Goal: Information Seeking & Learning: Learn about a topic

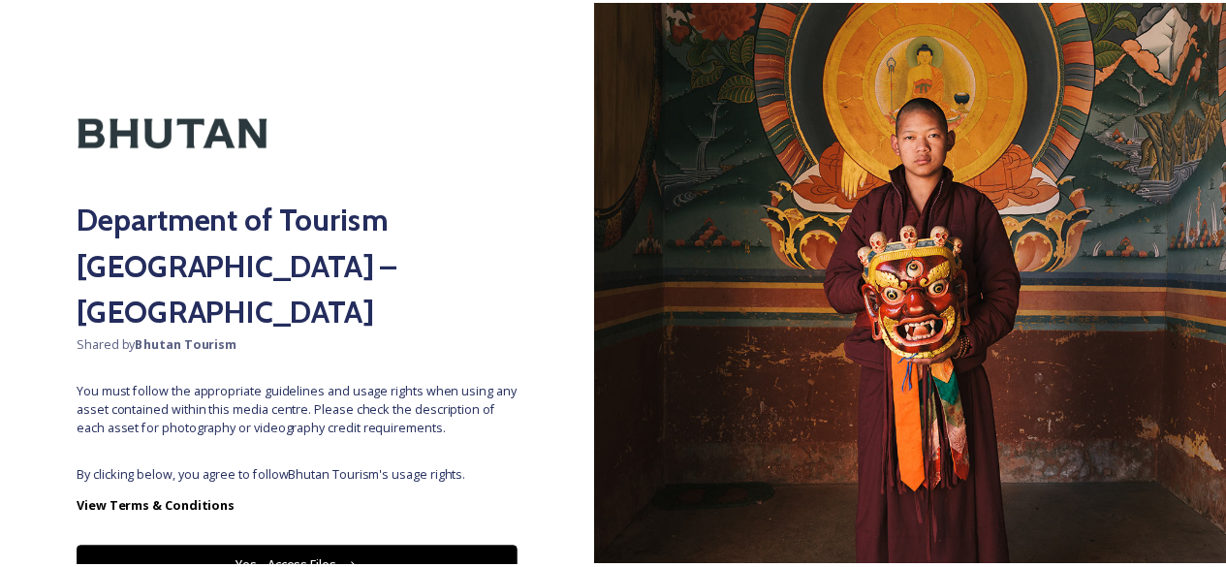
scroll to position [68, 0]
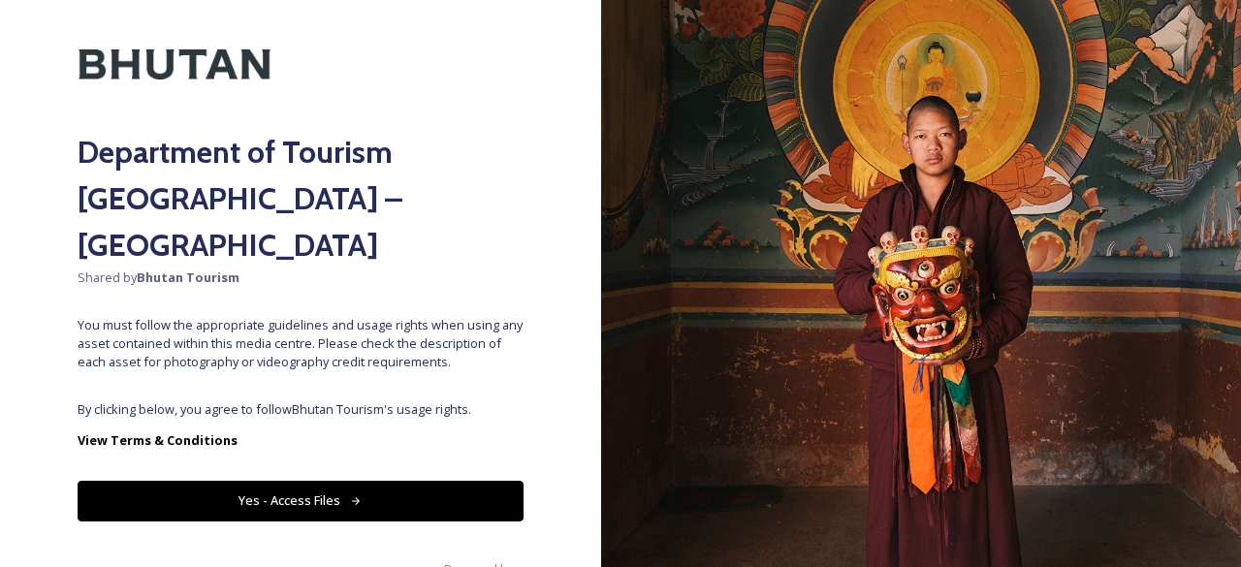
click at [373, 481] on button "Yes - Access Files" at bounding box center [301, 501] width 446 height 40
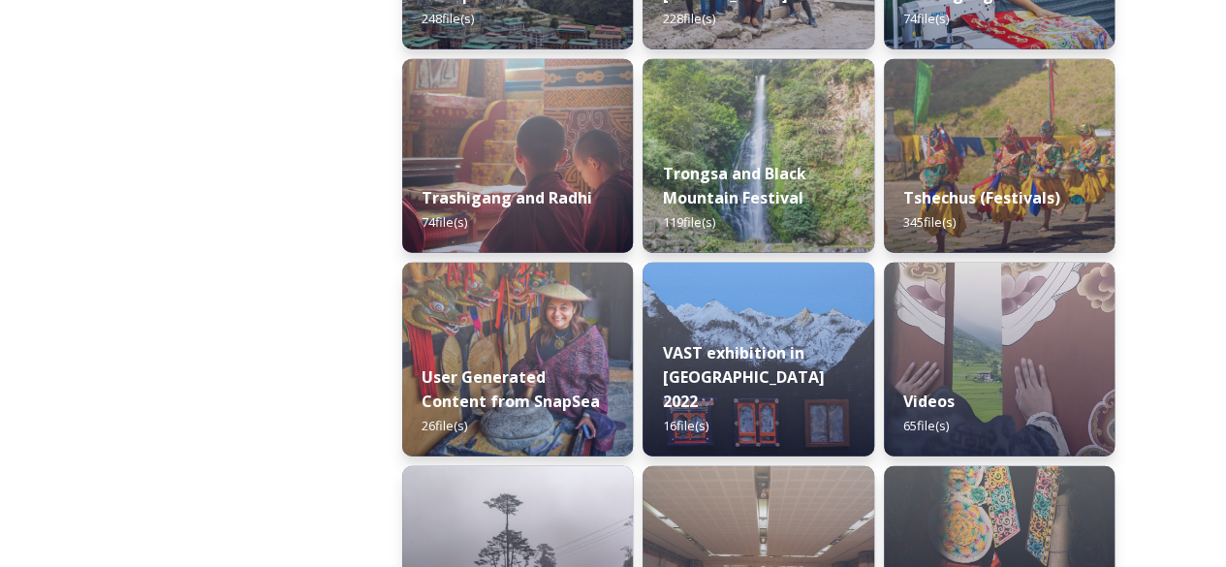
scroll to position [2495, 0]
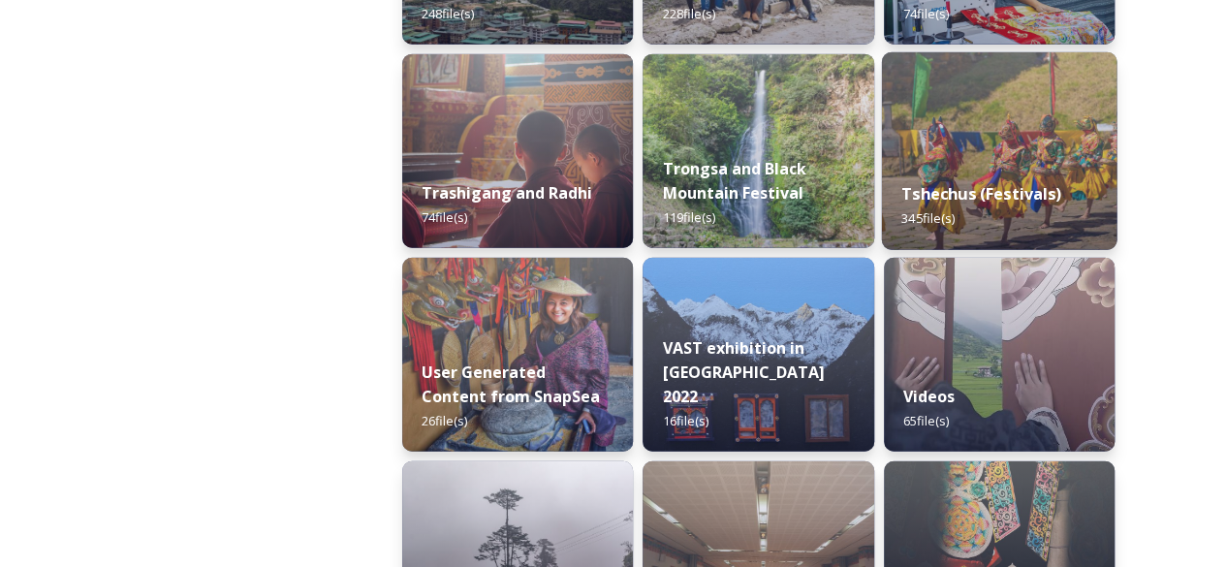
click at [969, 152] on img at bounding box center [999, 151] width 236 height 198
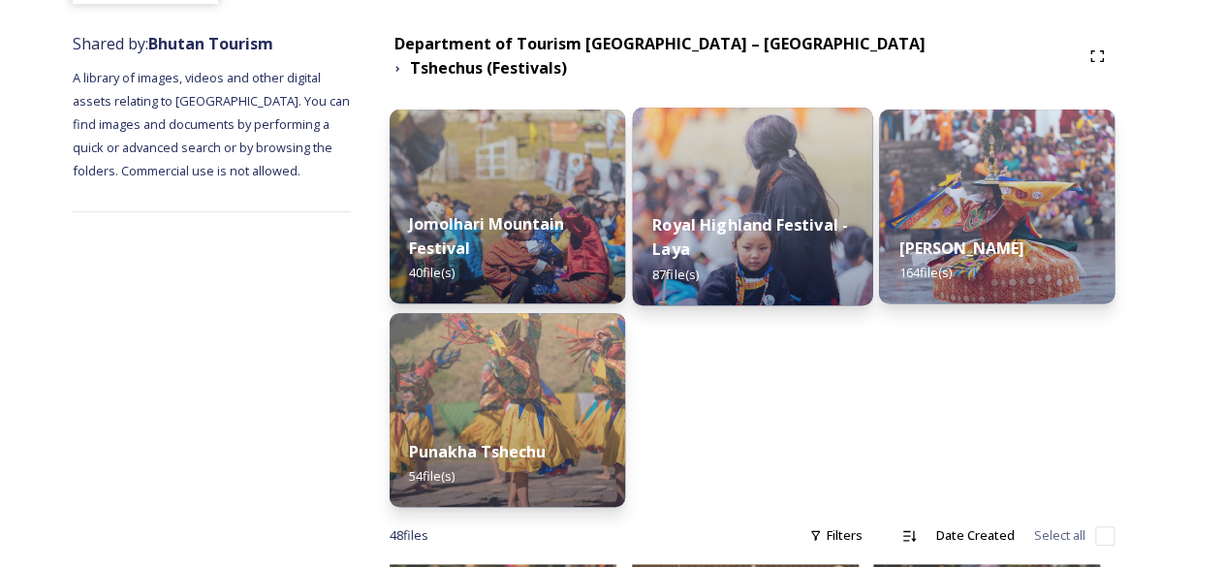
scroll to position [210, 0]
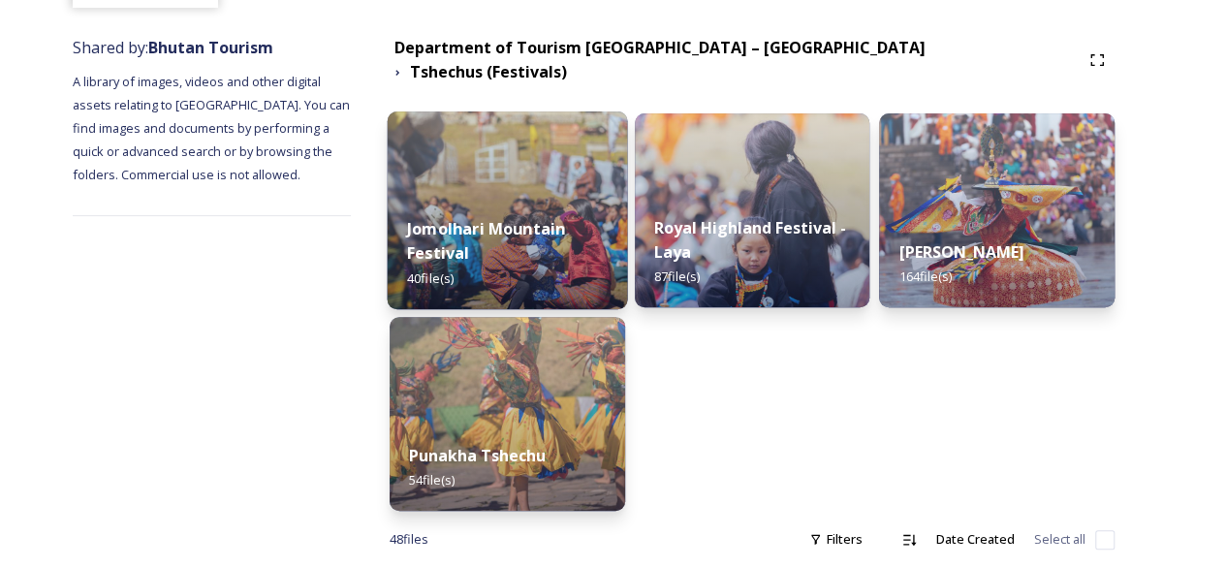
click at [520, 224] on strong "Jomolhari Mountain Festival" at bounding box center [486, 240] width 158 height 47
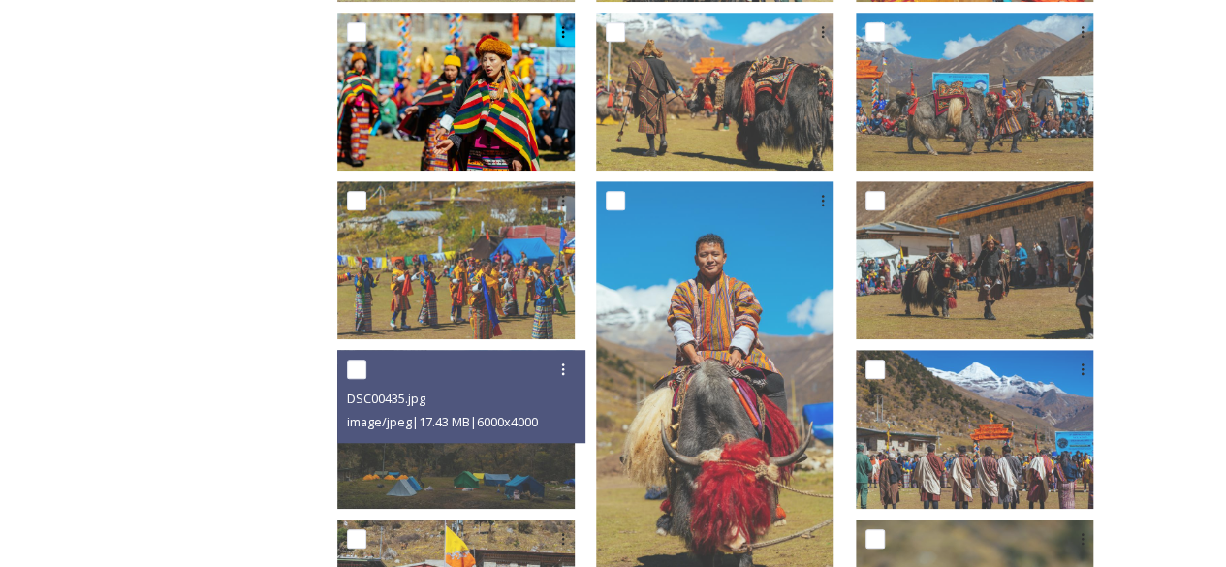
scroll to position [539, 0]
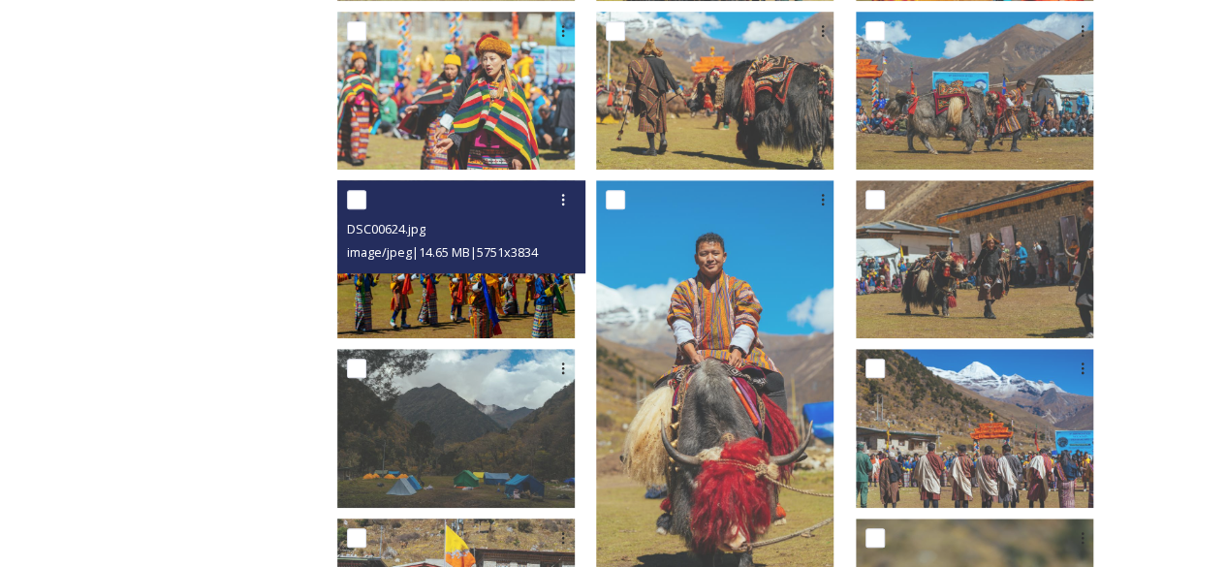
click at [457, 284] on img at bounding box center [456, 259] width 238 height 158
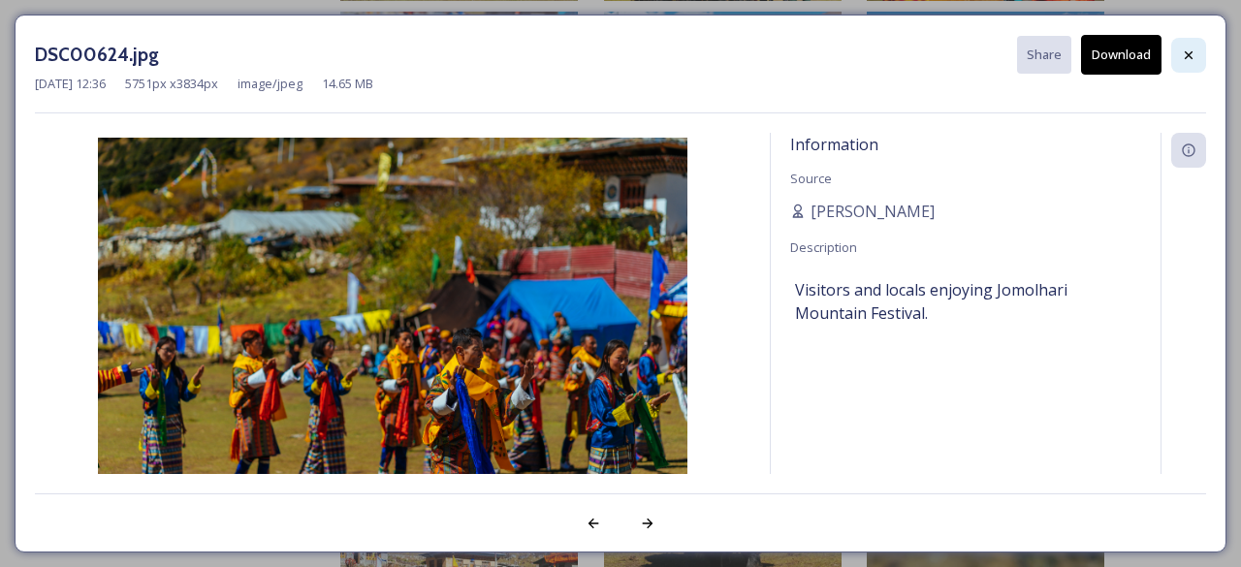
click at [1181, 46] on div at bounding box center [1188, 55] width 35 height 35
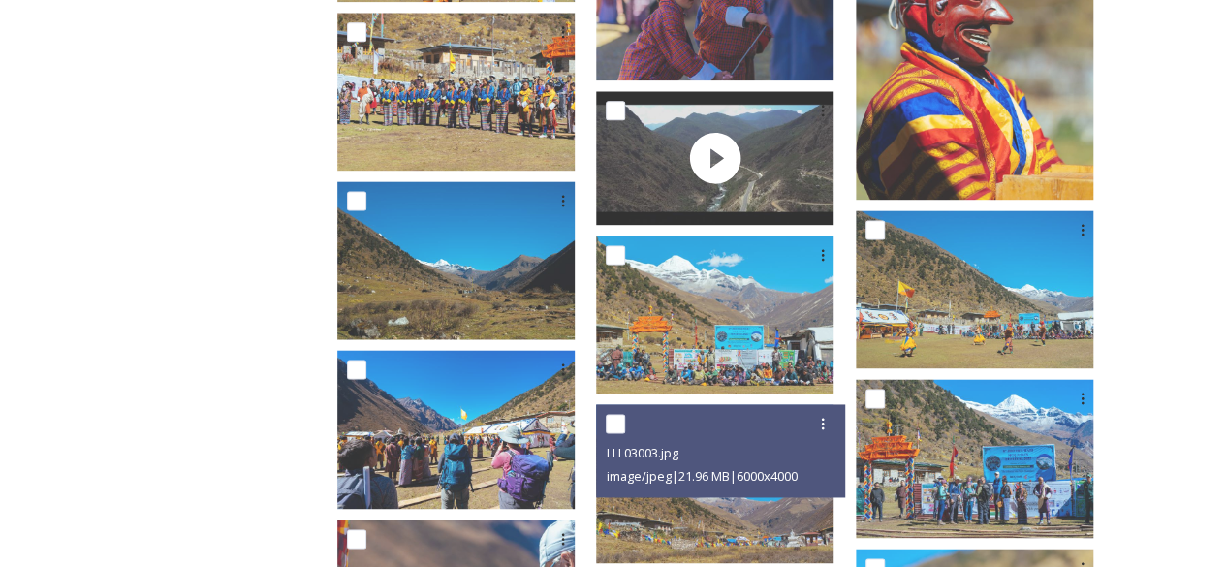
scroll to position [1268, 0]
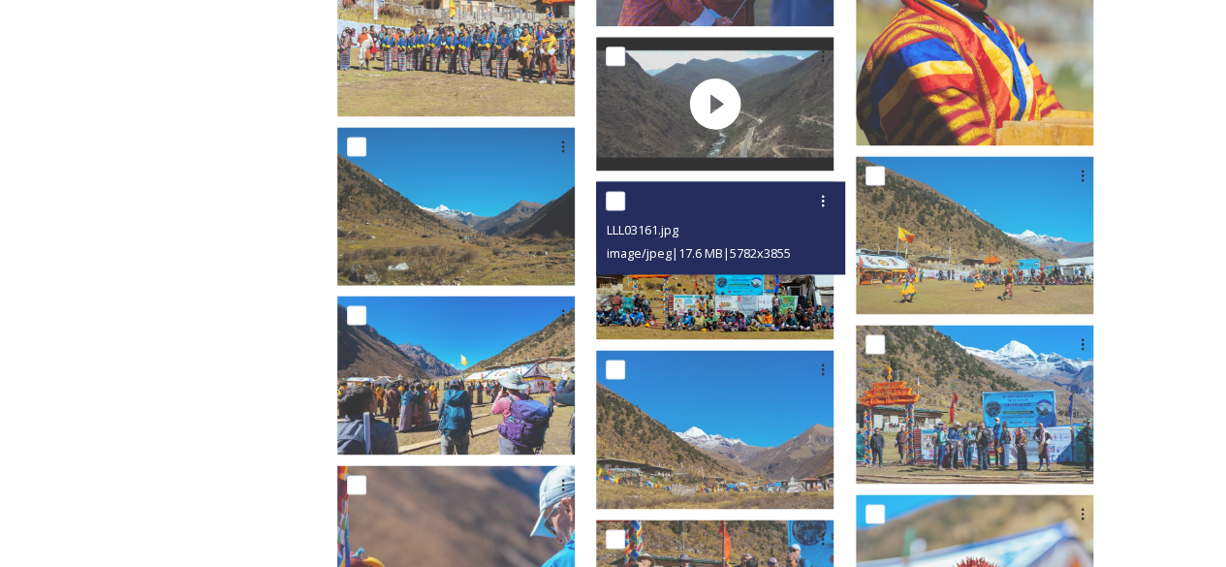
click at [698, 298] on img at bounding box center [715, 260] width 238 height 158
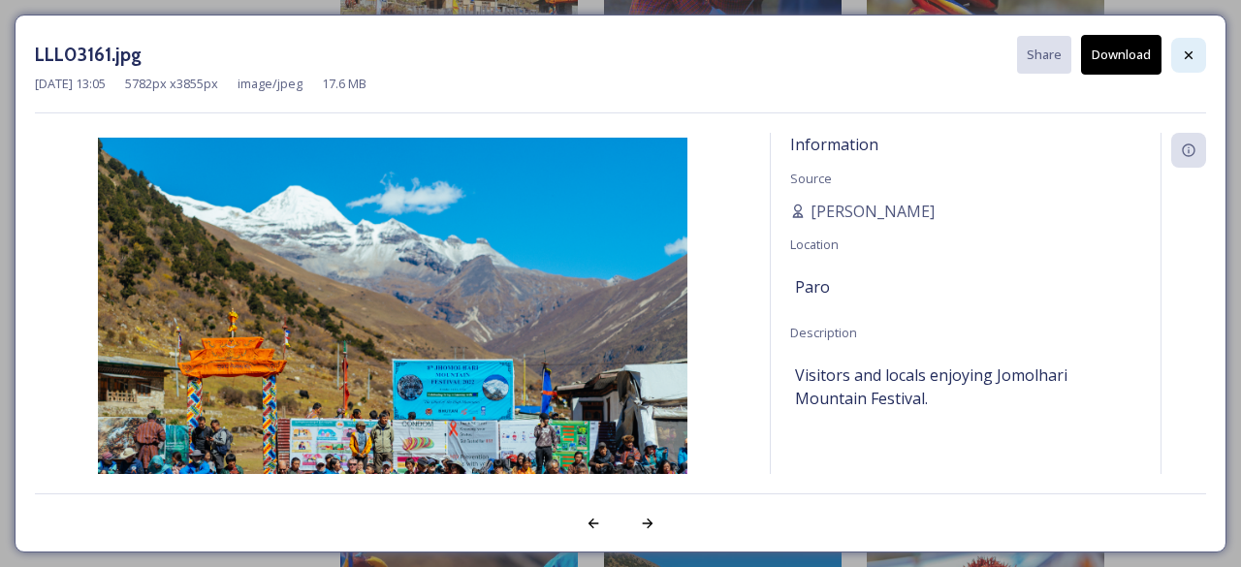
click at [1181, 42] on div at bounding box center [1188, 55] width 35 height 35
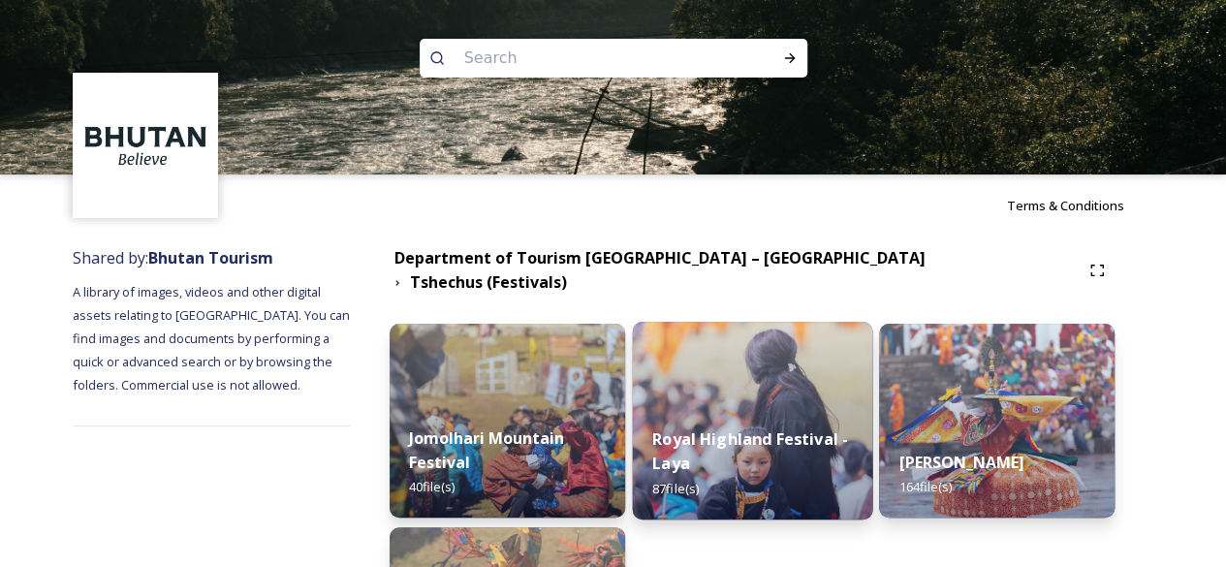
click at [770, 411] on div "Royal Highland Festival - Laya 87 file(s)" at bounding box center [752, 463] width 240 height 112
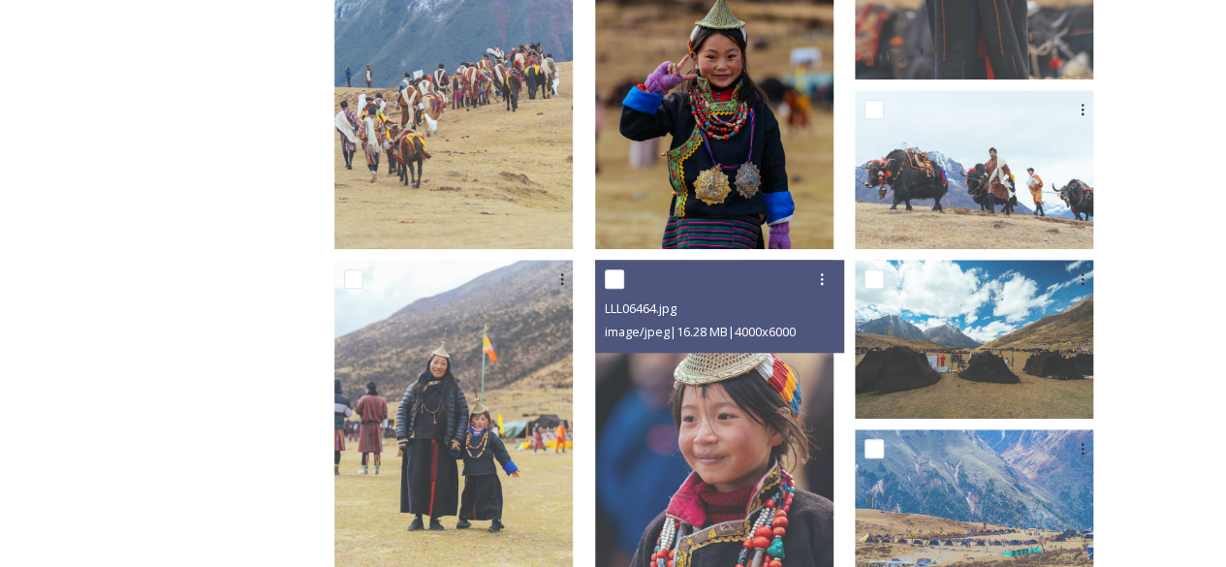
scroll to position [679, 0]
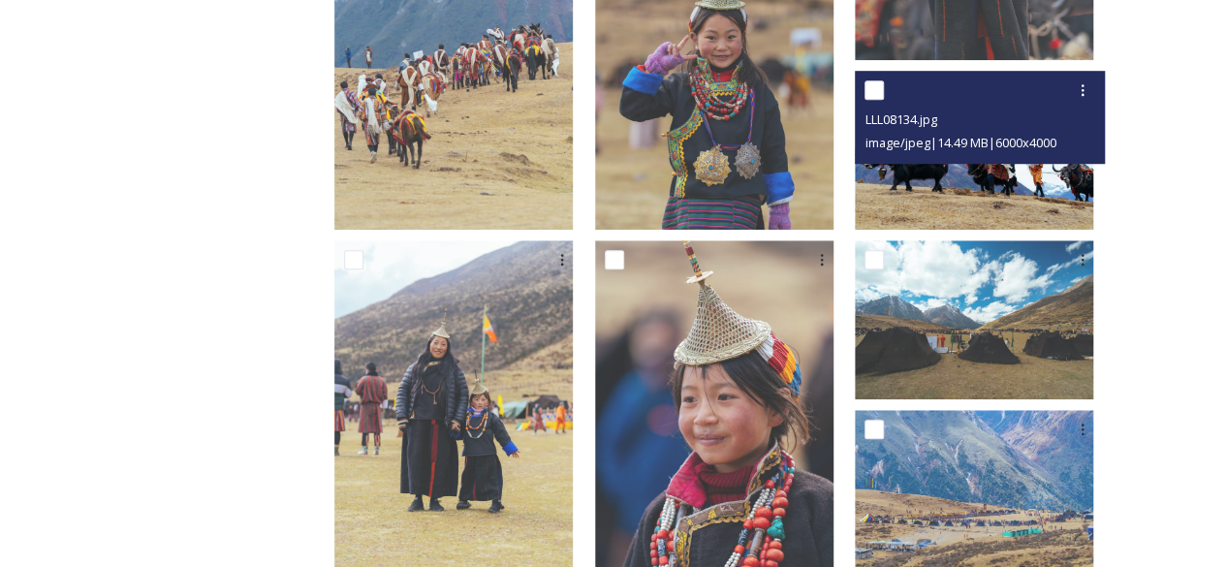
click at [970, 179] on img at bounding box center [974, 150] width 238 height 159
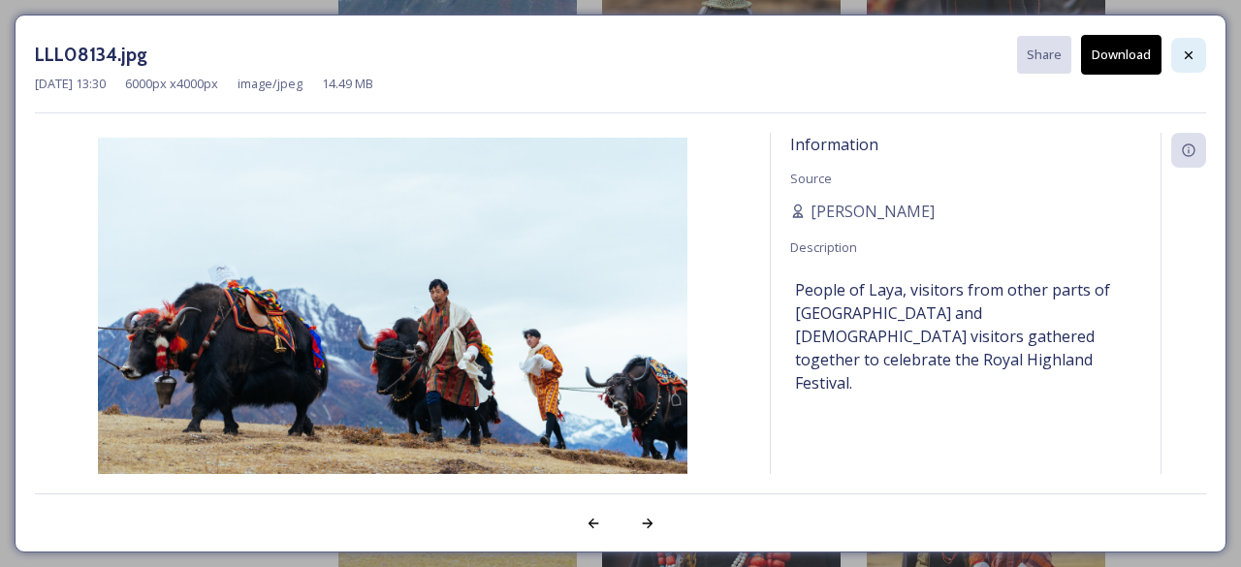
click at [1191, 49] on icon at bounding box center [1189, 56] width 16 height 16
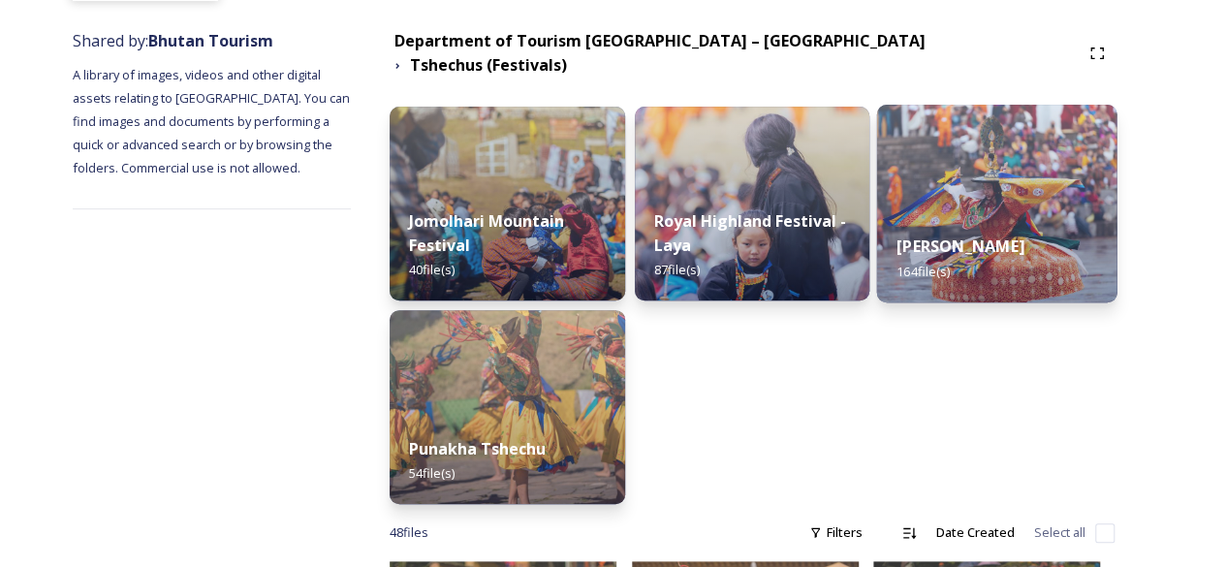
scroll to position [216, 0]
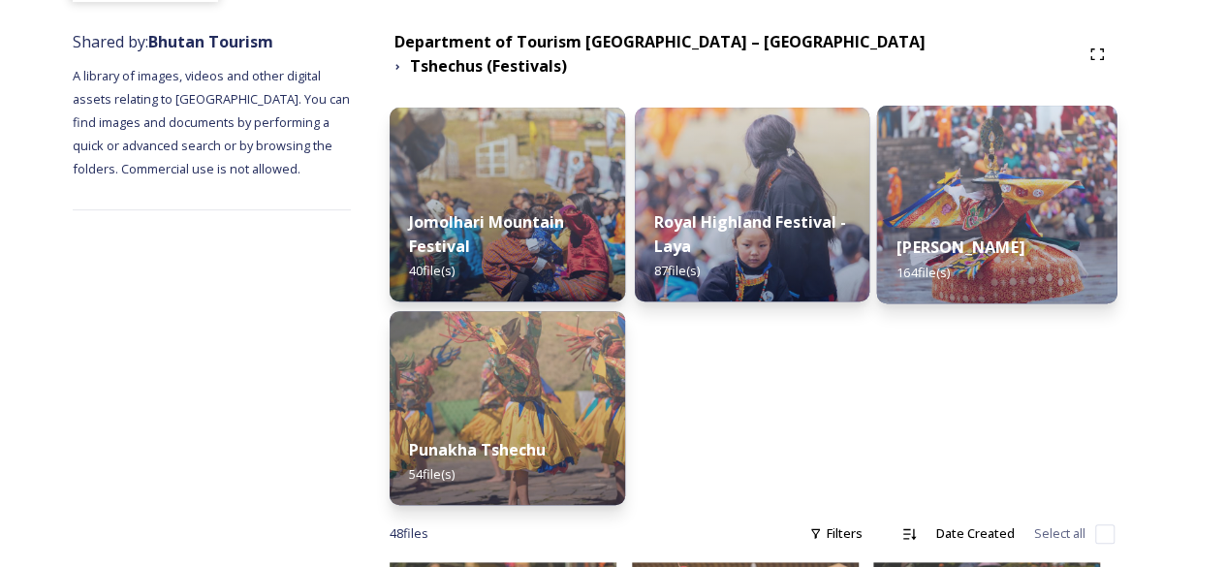
click at [977, 215] on div "Thimphu Tshechu 164 file(s)" at bounding box center [997, 259] width 240 height 88
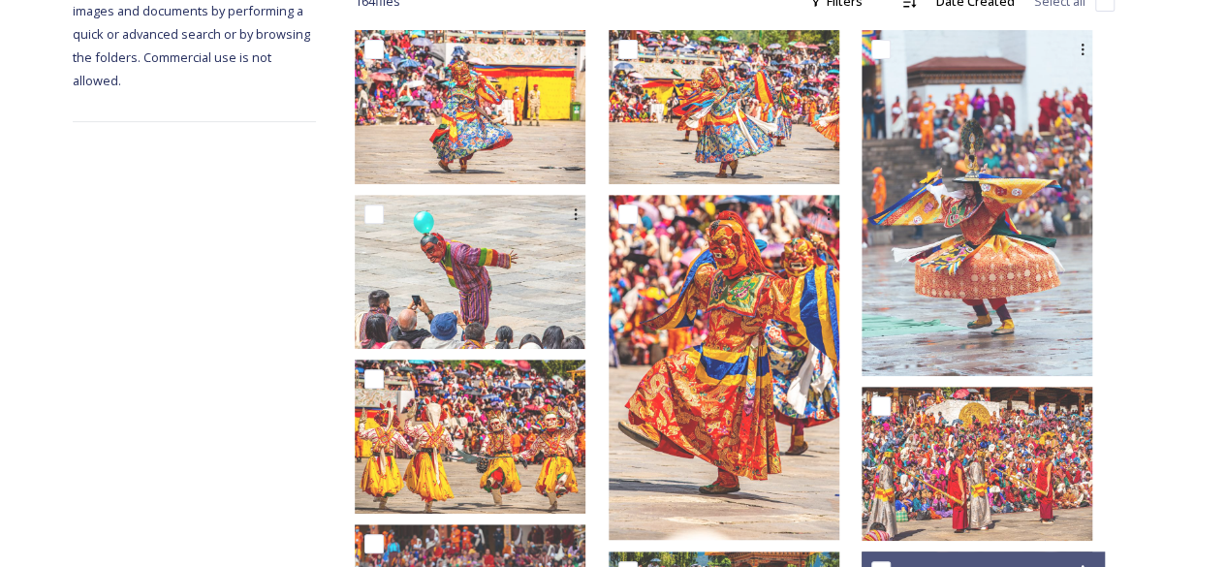
scroll to position [342, 0]
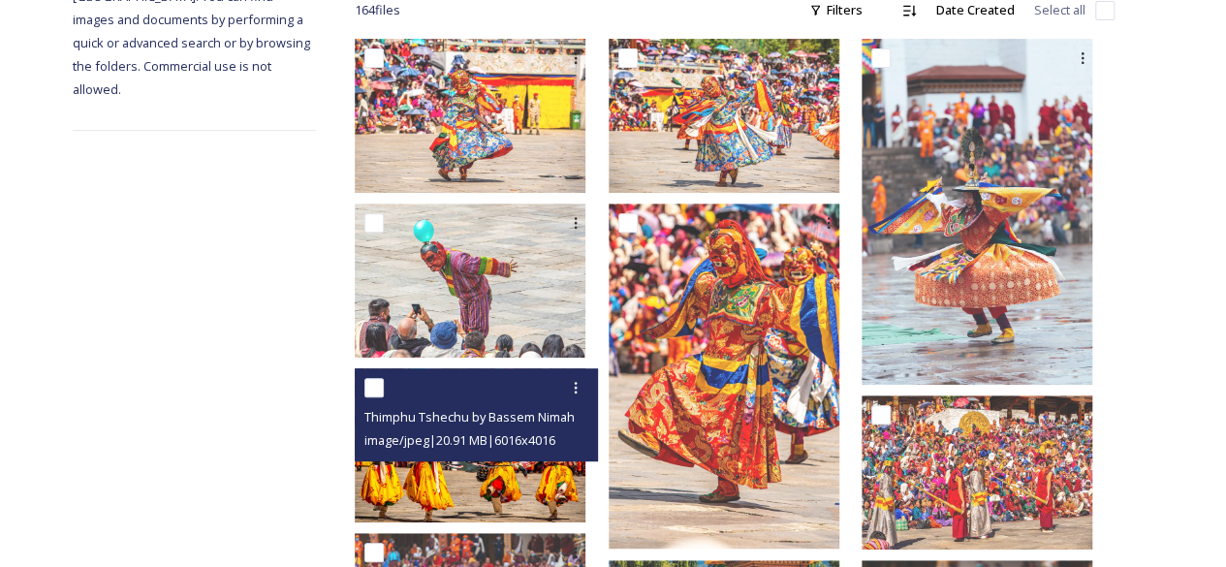
click at [541, 453] on div "Thimphu Tshechu by Bassem Nimah86.jpg image/jpeg | 20.91 MB | 6016 x 4016" at bounding box center [476, 414] width 243 height 93
click at [543, 470] on img at bounding box center [470, 445] width 231 height 154
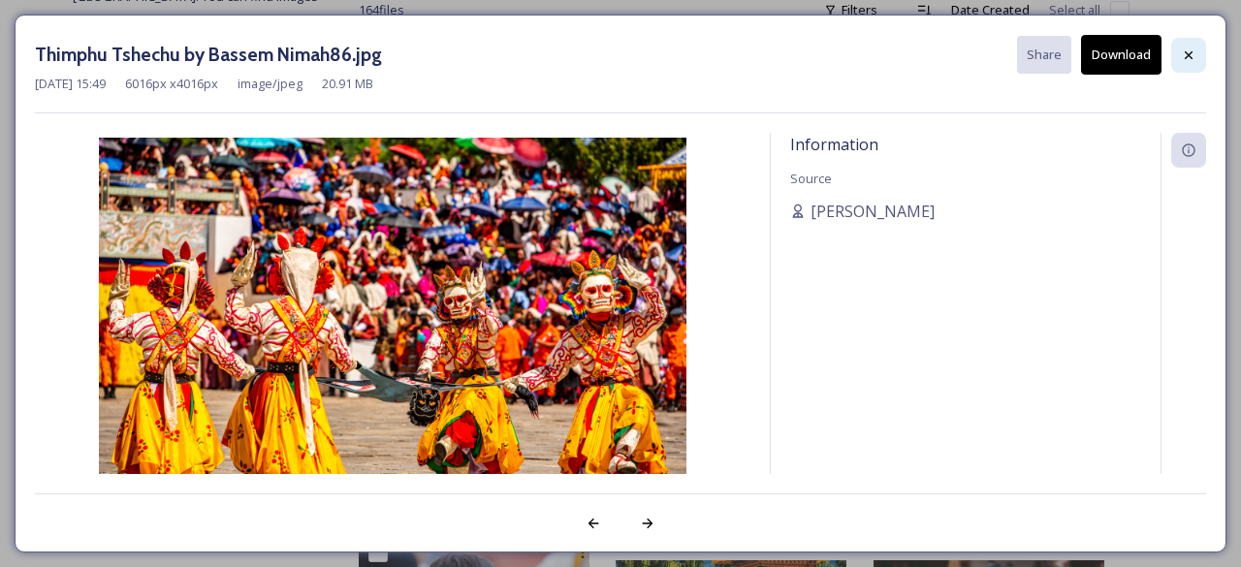
click at [1199, 44] on div at bounding box center [1188, 55] width 35 height 35
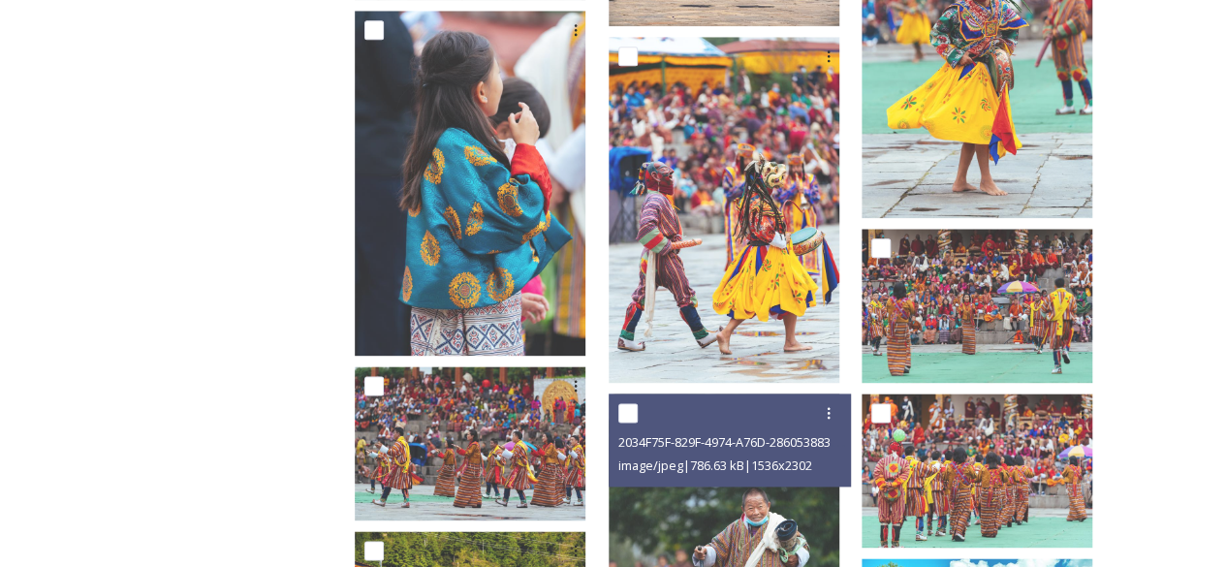
scroll to position [1031, 0]
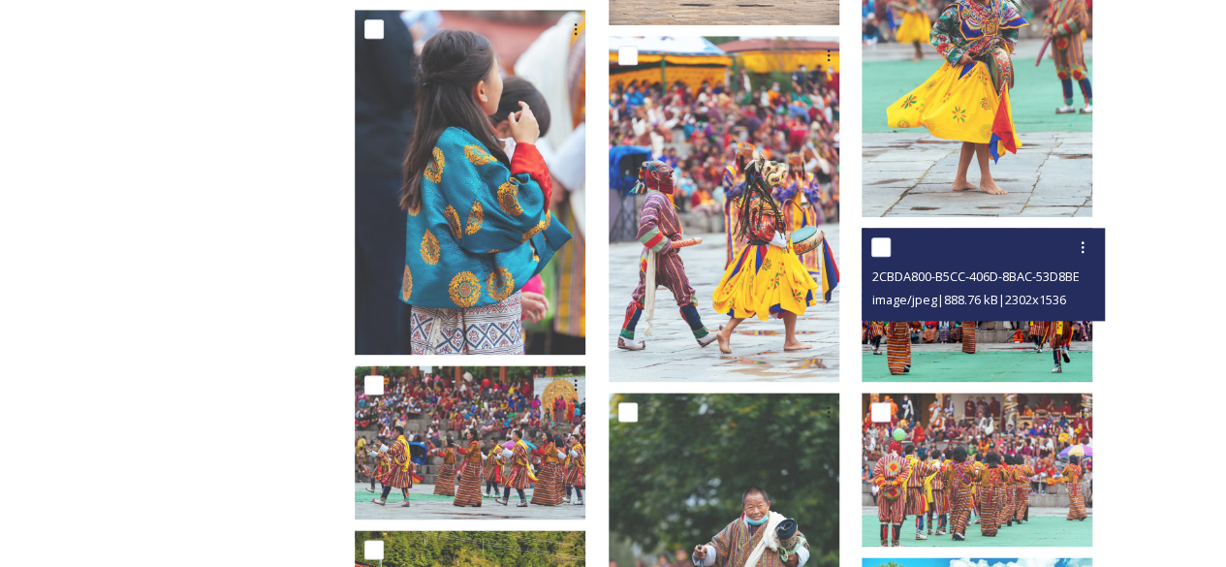
click at [979, 343] on img at bounding box center [977, 305] width 231 height 154
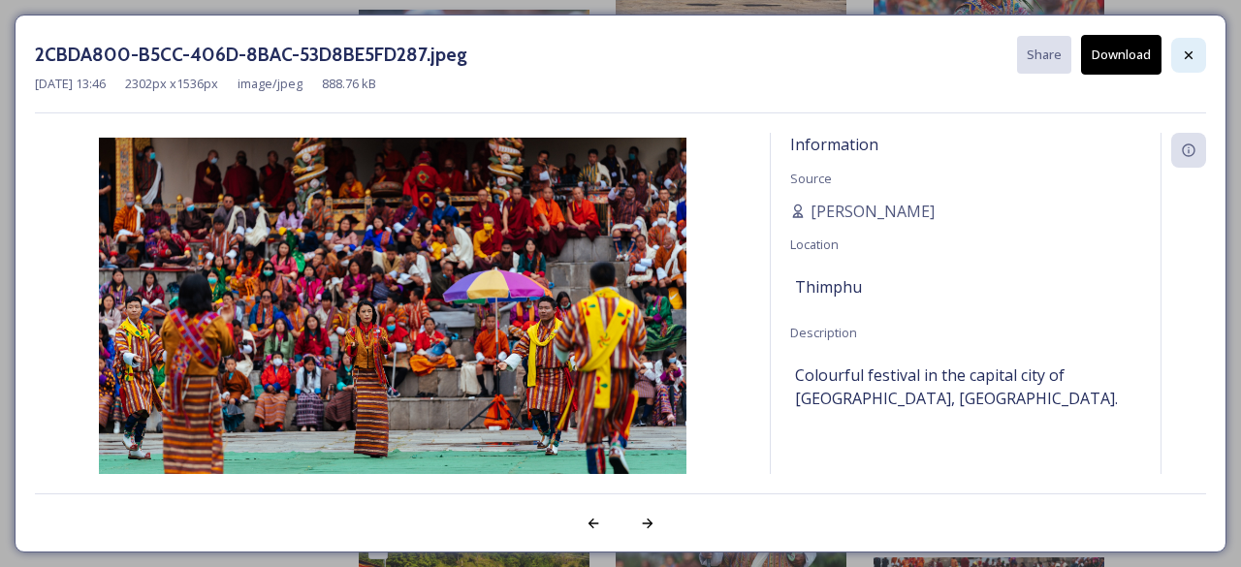
click at [1185, 68] on div at bounding box center [1188, 55] width 35 height 35
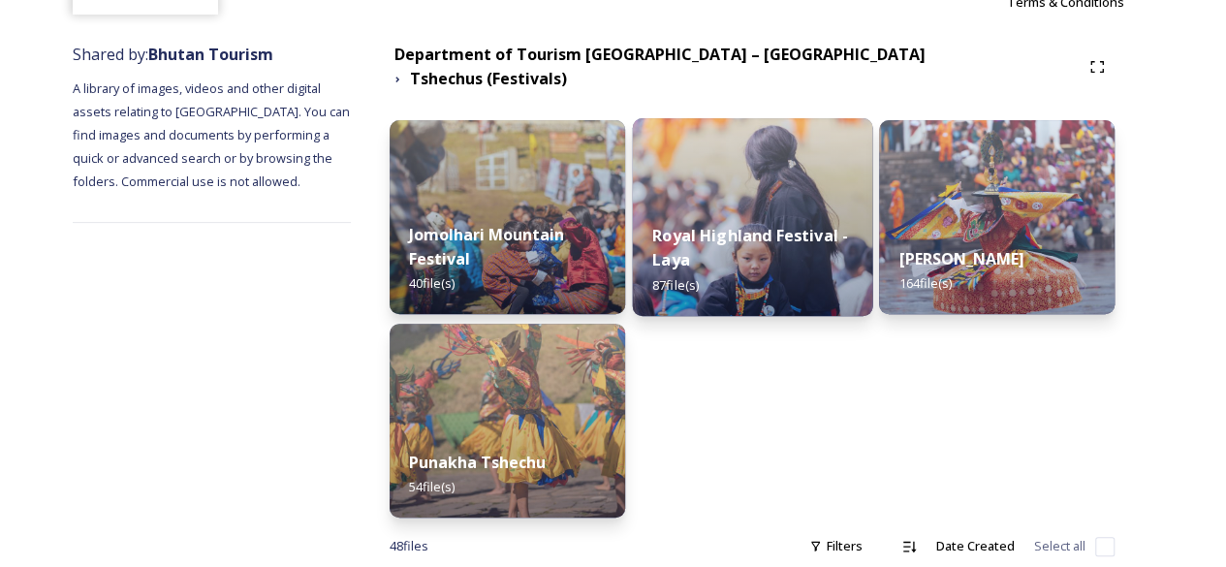
scroll to position [208, 0]
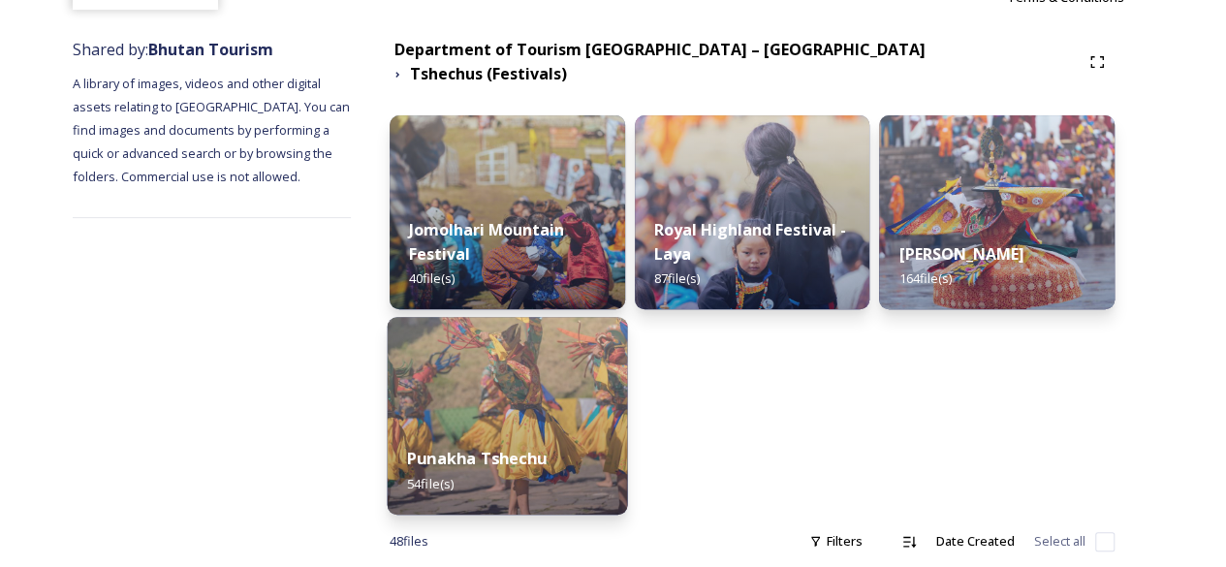
click at [556, 411] on img at bounding box center [508, 416] width 240 height 198
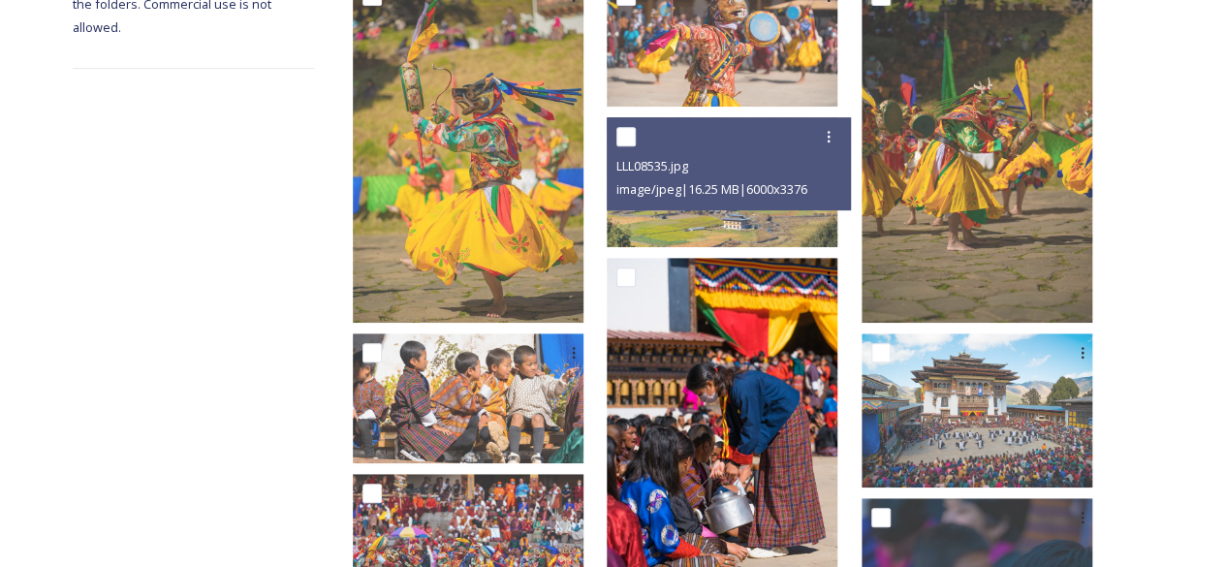
scroll to position [402, 0]
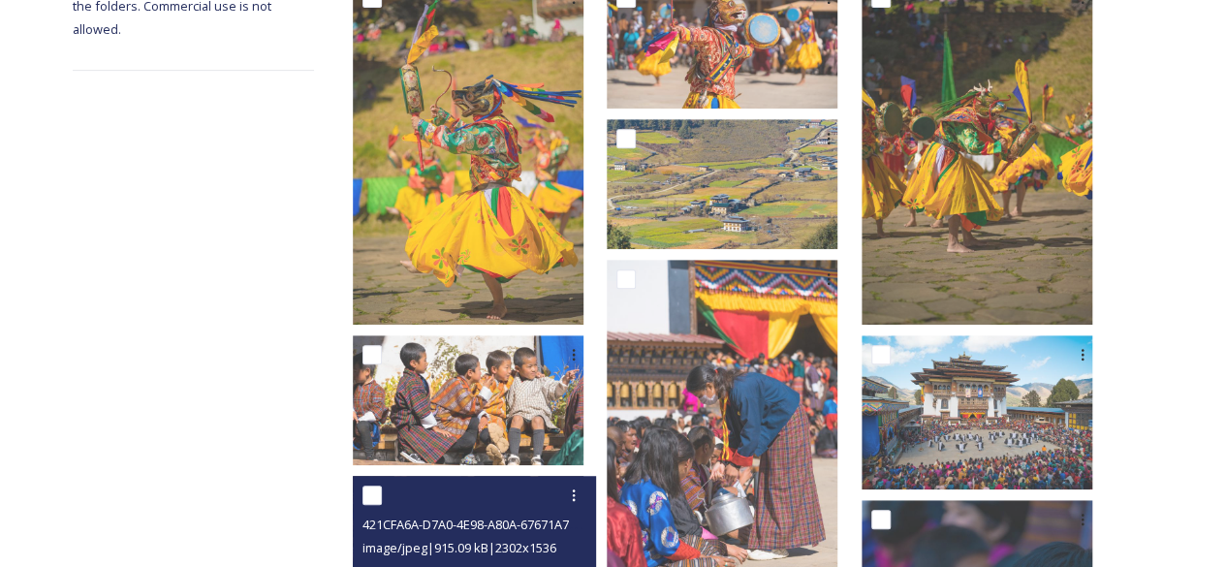
click at [506, 521] on span "421CFA6A-D7A0-4E98-A80A-67671A7ABFBE.jpeg" at bounding box center [498, 524] width 270 height 18
click at [498, 508] on div at bounding box center [477, 495] width 229 height 35
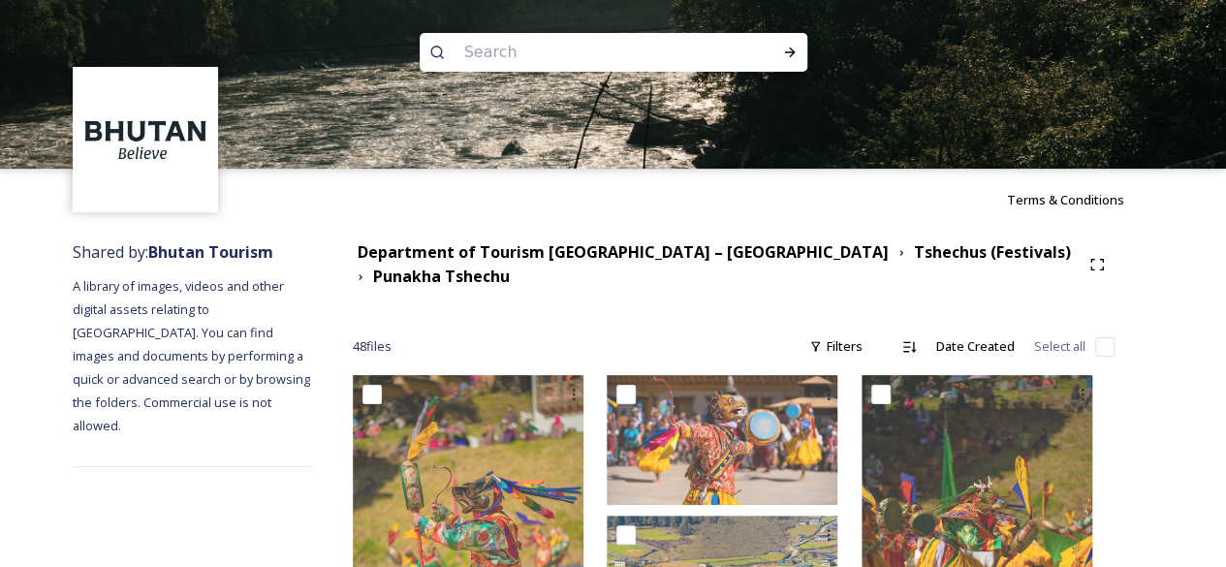
scroll to position [0, 0]
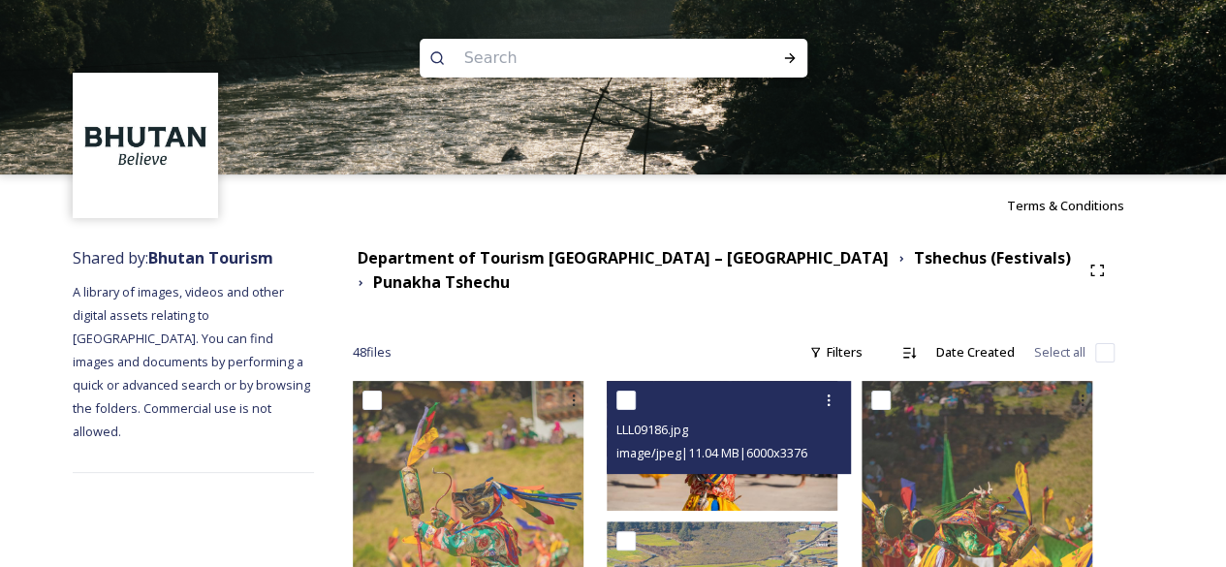
click at [754, 461] on span "image/jpeg | 11.04 MB | 6000 x 3376" at bounding box center [712, 452] width 191 height 17
click at [733, 491] on img at bounding box center [722, 446] width 231 height 130
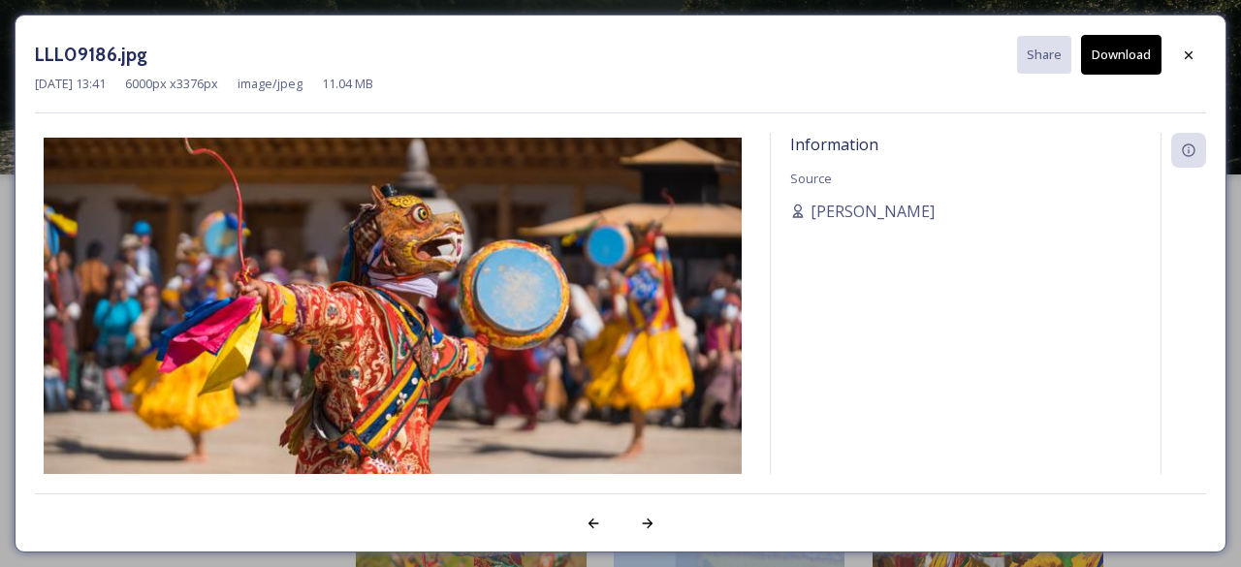
click at [733, 491] on div "LLL09186.jpg Share Download [DATE] 13:41 6000 px x 3376 px image/jpeg 11.04 MB …" at bounding box center [621, 284] width 1212 height 538
click at [1202, 48] on div at bounding box center [1188, 55] width 35 height 35
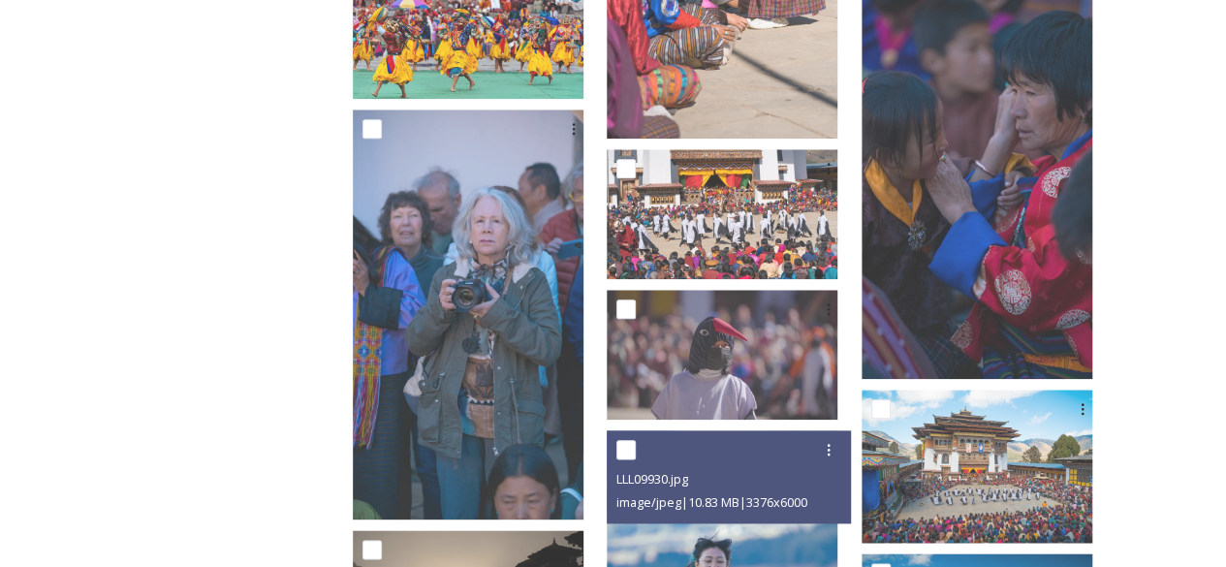
scroll to position [935, 0]
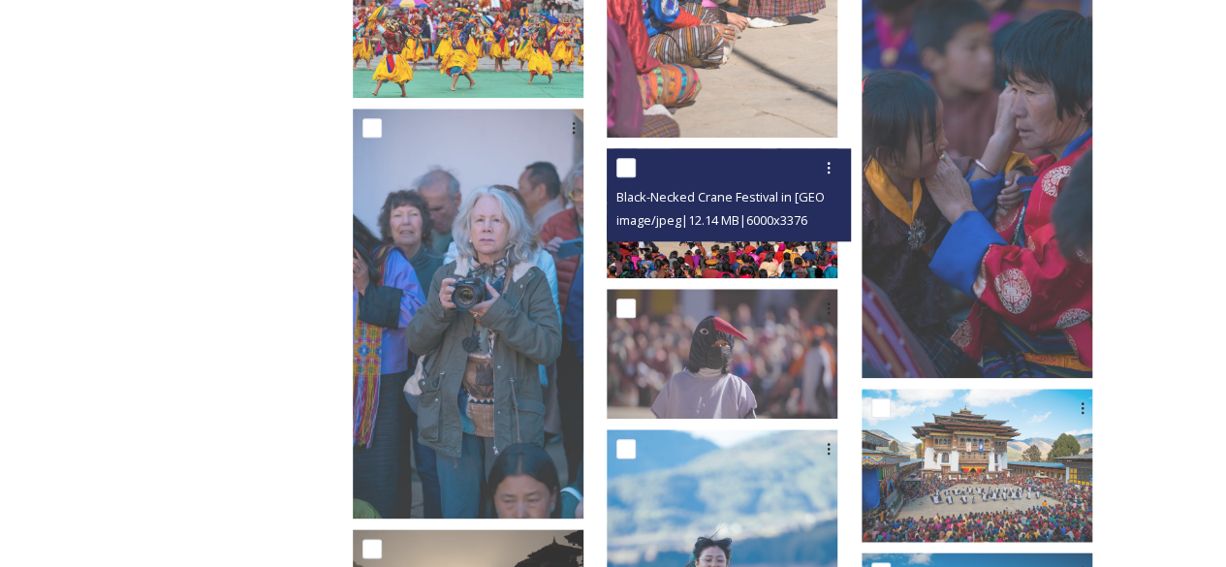
click at [758, 239] on div "Black-Necked Crane Festival in [GEOGRAPHIC_DATA]-2.jpg image/jpeg | 12.14 MB | …" at bounding box center [728, 194] width 243 height 93
click at [742, 255] on img at bounding box center [722, 213] width 231 height 130
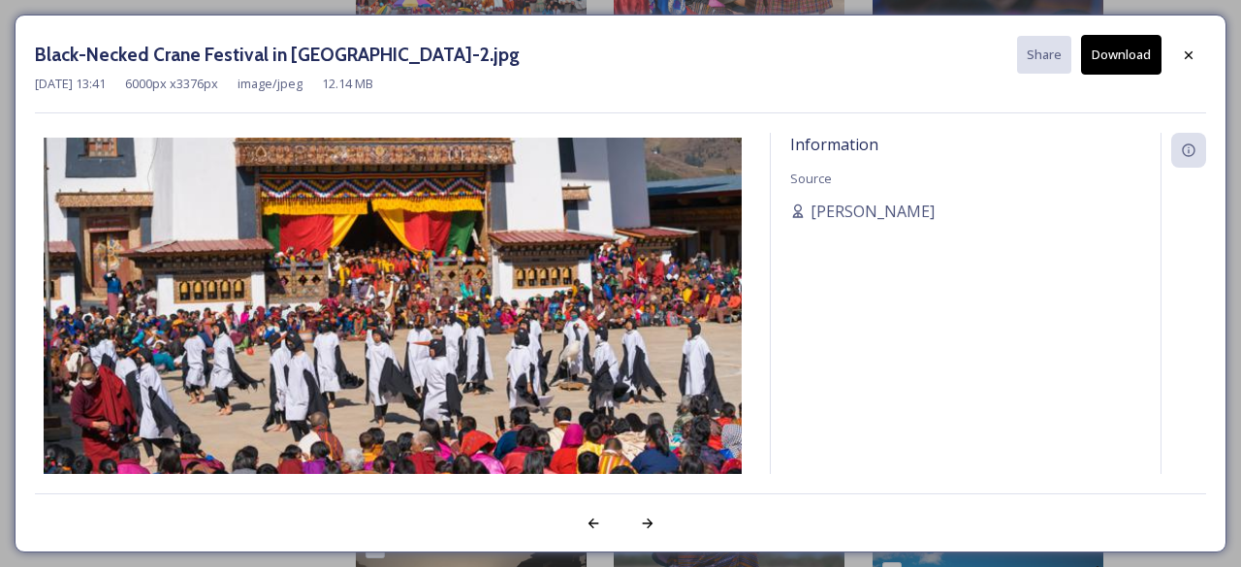
click at [742, 255] on img at bounding box center [392, 334] width 715 height 393
click at [1186, 56] on icon at bounding box center [1189, 54] width 8 height 8
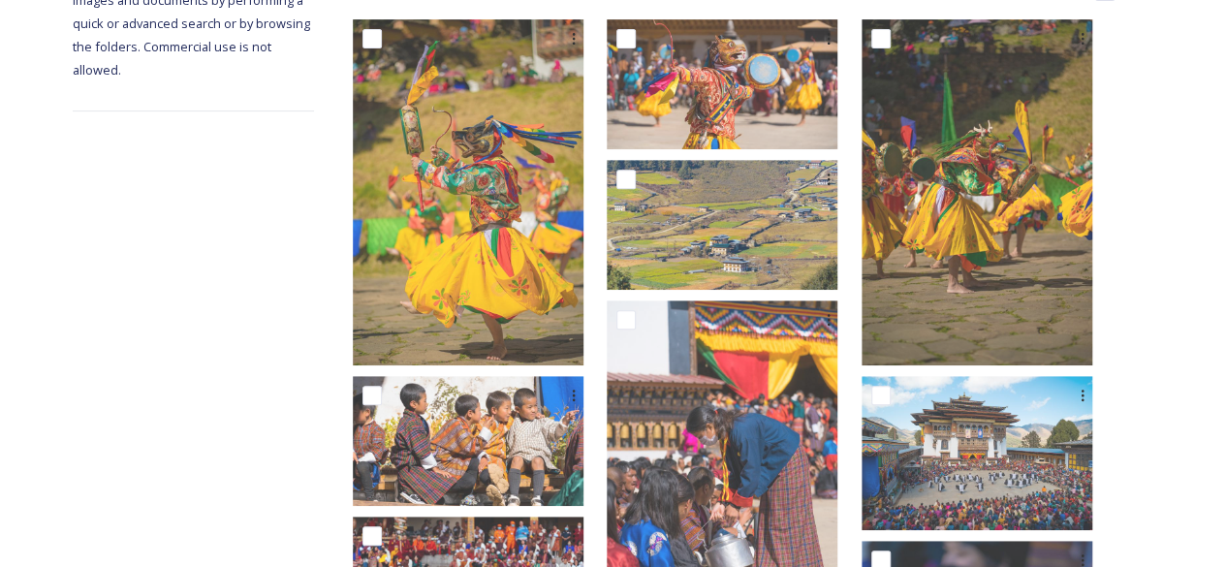
scroll to position [0, 0]
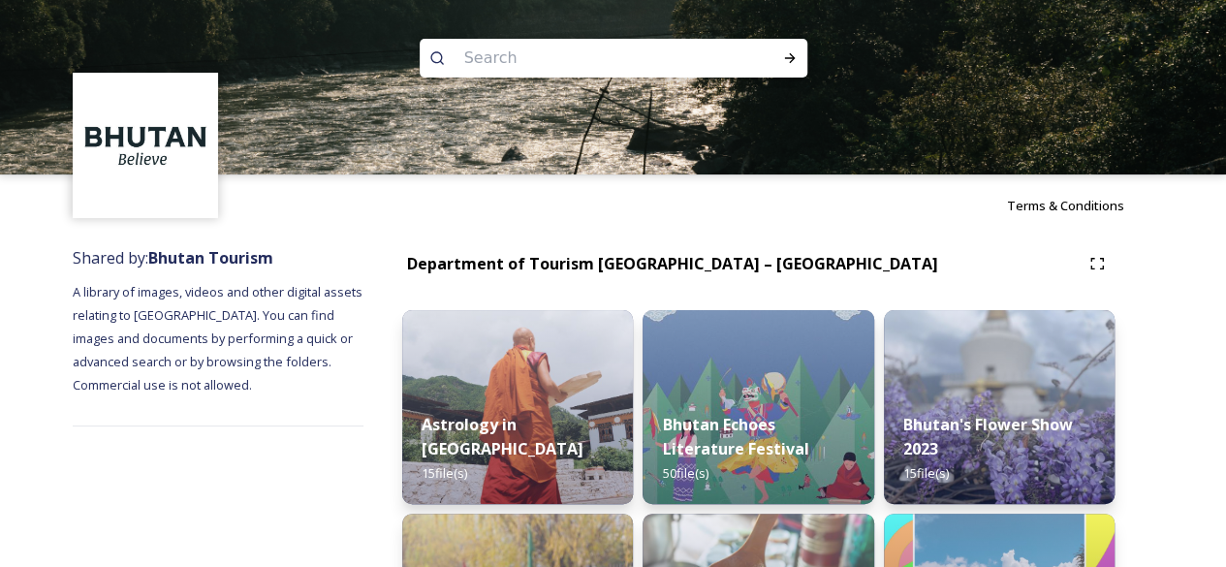
click at [498, 69] on input at bounding box center [588, 58] width 266 height 43
type input "jomolhari mountain festival"
click at [793, 59] on icon at bounding box center [790, 58] width 16 height 16
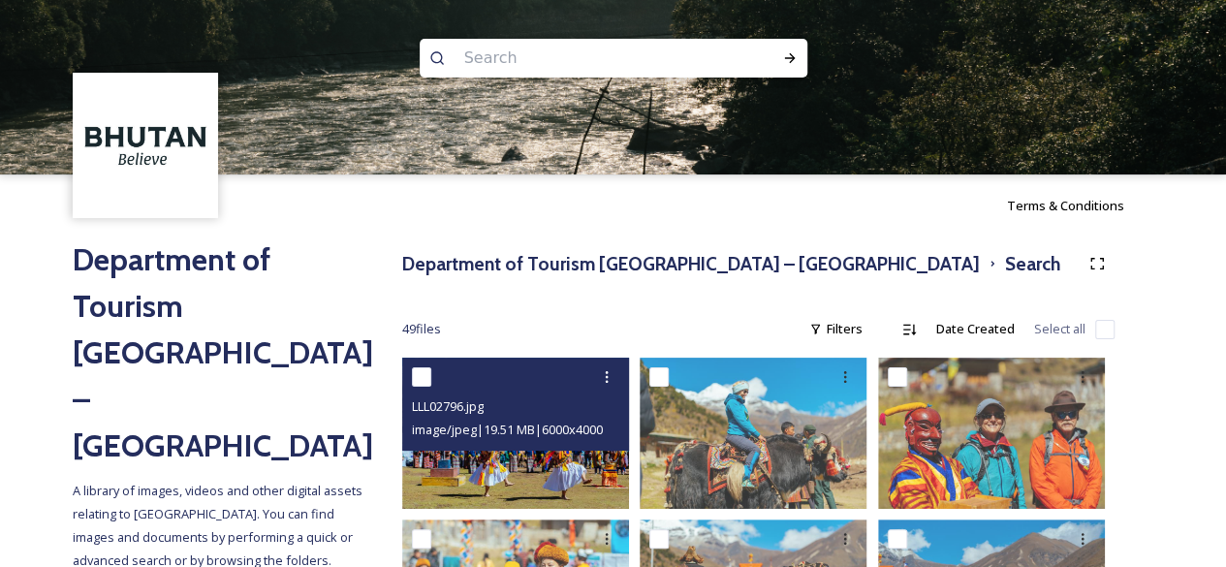
click at [504, 420] on div "image/jpeg | 19.51 MB | 6000 x 4000" at bounding box center [518, 429] width 212 height 23
click at [506, 462] on img at bounding box center [515, 433] width 227 height 151
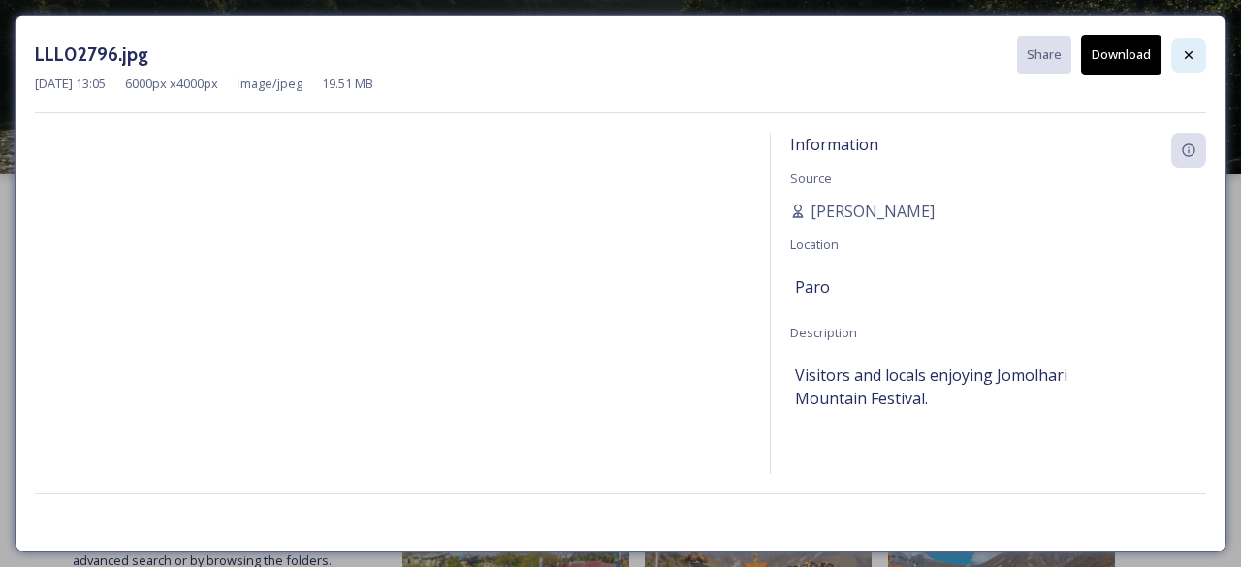
click at [1191, 57] on icon at bounding box center [1189, 56] width 16 height 16
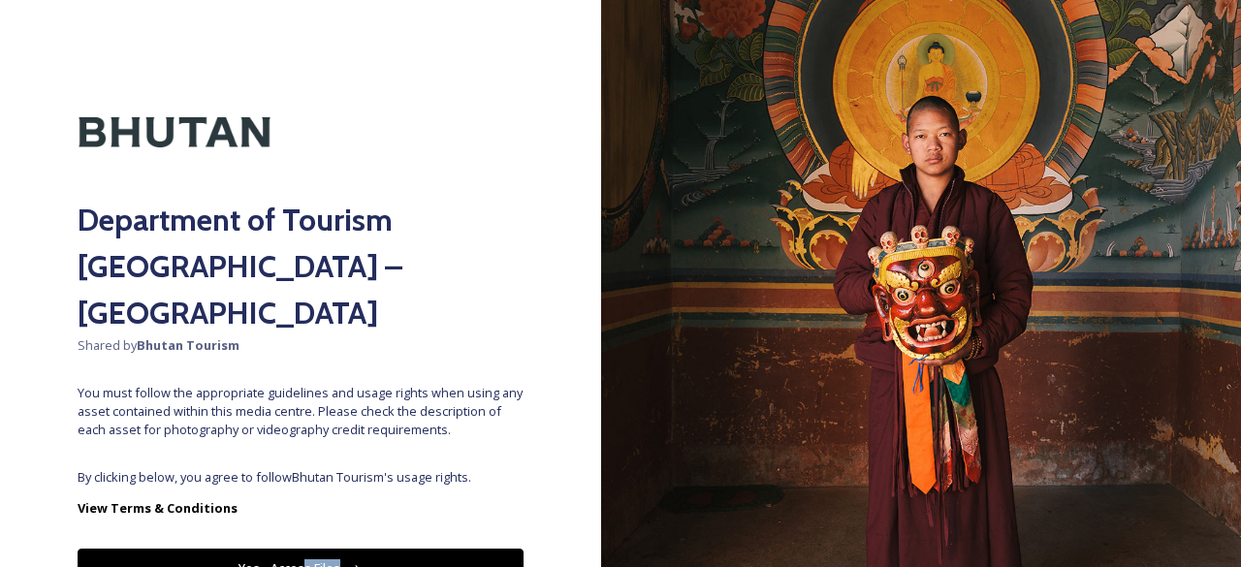
drag, startPoint x: 290, startPoint y: 545, endPoint x: 293, endPoint y: 509, distance: 36.0
click at [293, 509] on div "Department of Tourism [GEOGRAPHIC_DATA] – Brand Centre Shared by Bhutan Tourism…" at bounding box center [300, 283] width 601 height 567
click at [293, 549] on button "Yes - Access Files" at bounding box center [301, 569] width 446 height 40
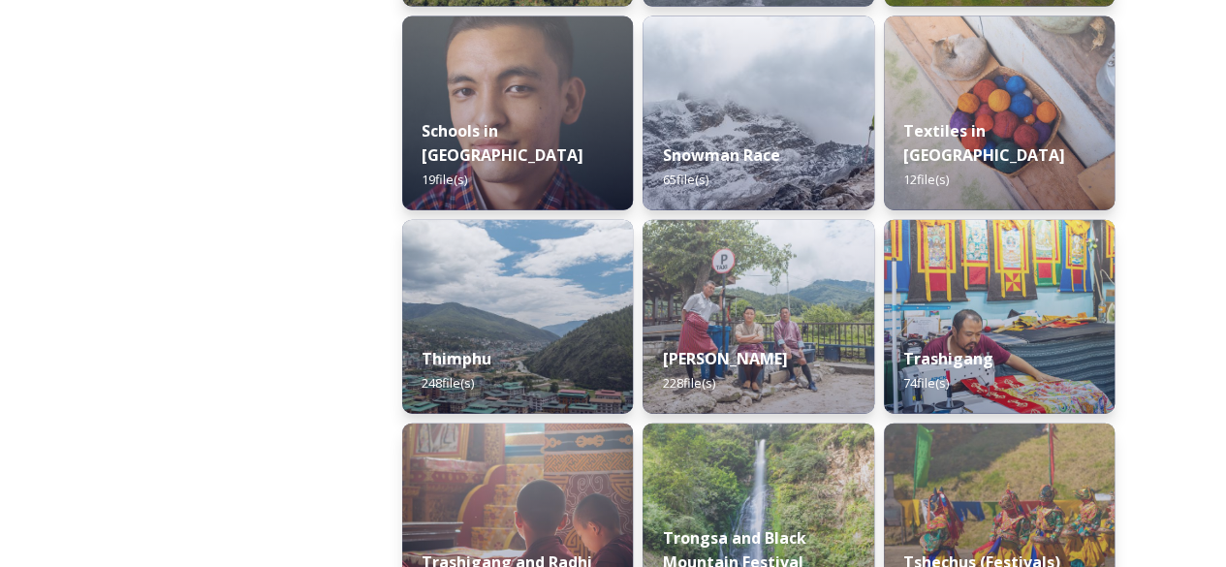
scroll to position [2225, 0]
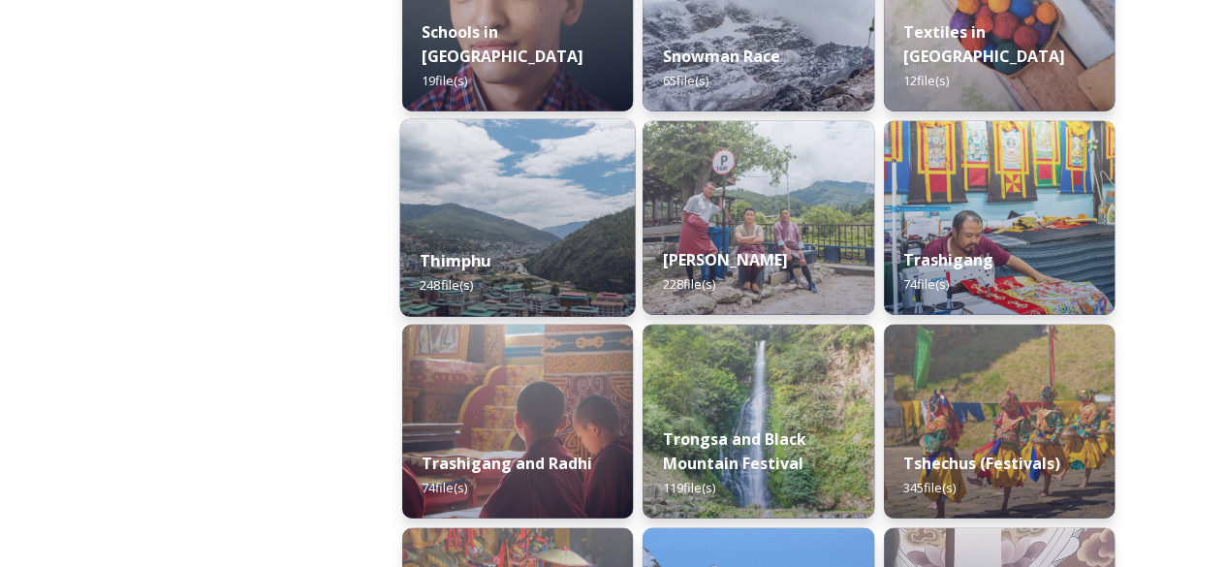
click at [510, 239] on div "Thimphu 248 file(s)" at bounding box center [518, 273] width 236 height 88
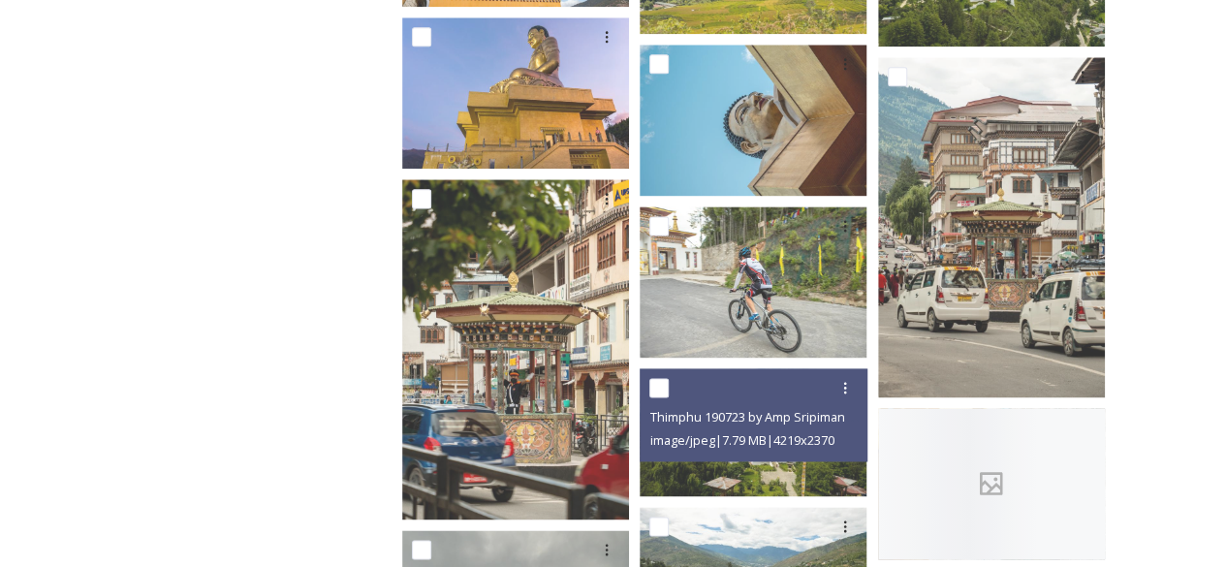
scroll to position [1188, 0]
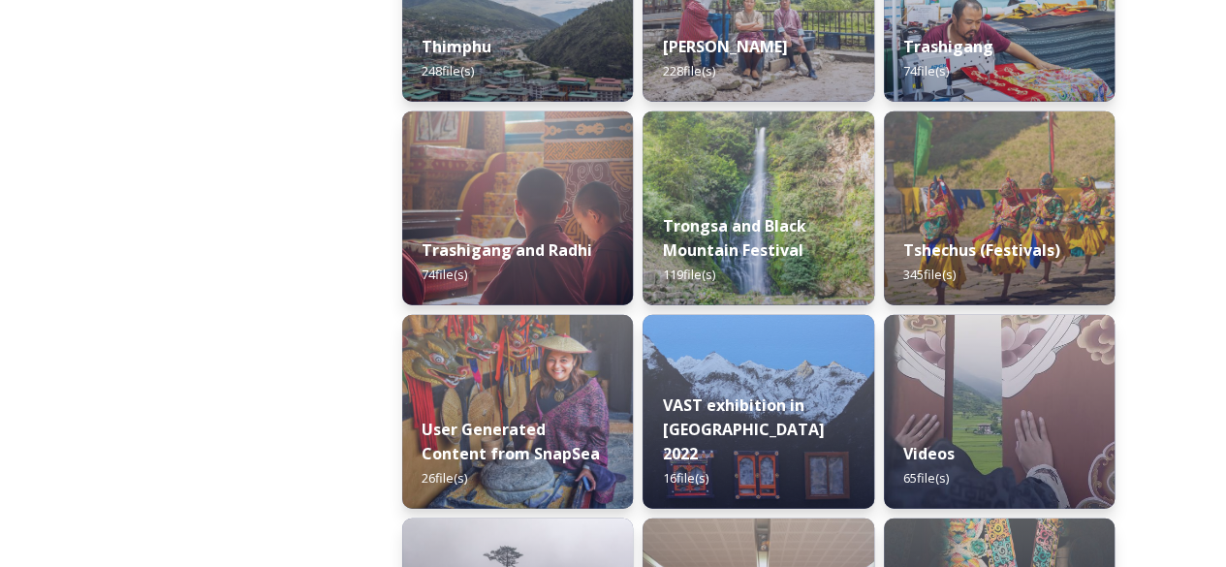
scroll to position [2439, 0]
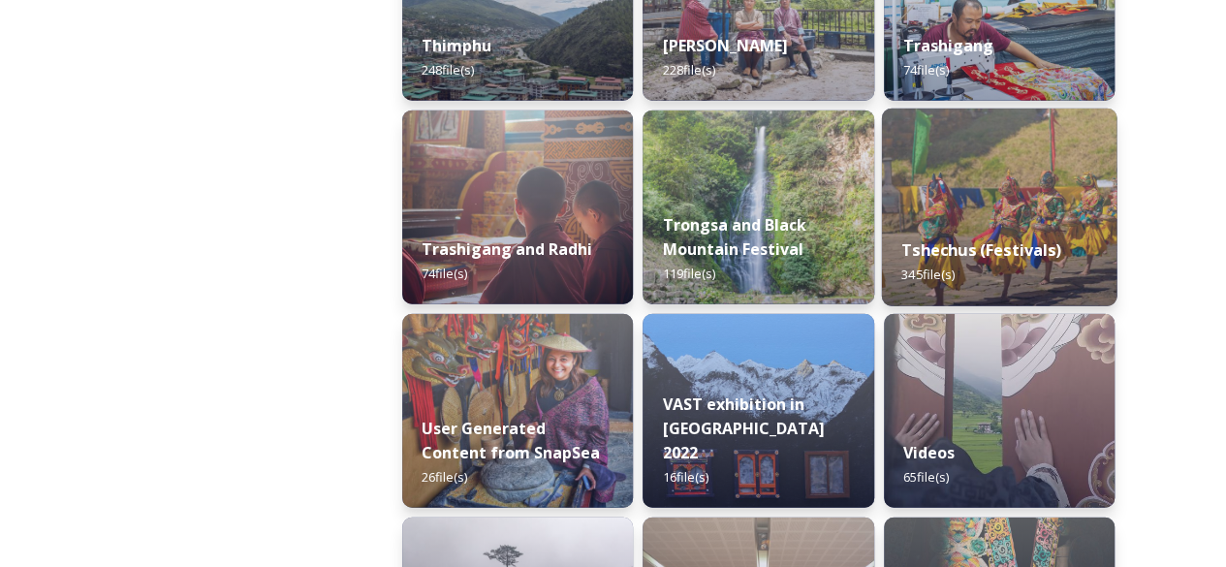
click at [990, 223] on div "Tshechus (Festivals) 345 file(s)" at bounding box center [999, 262] width 236 height 88
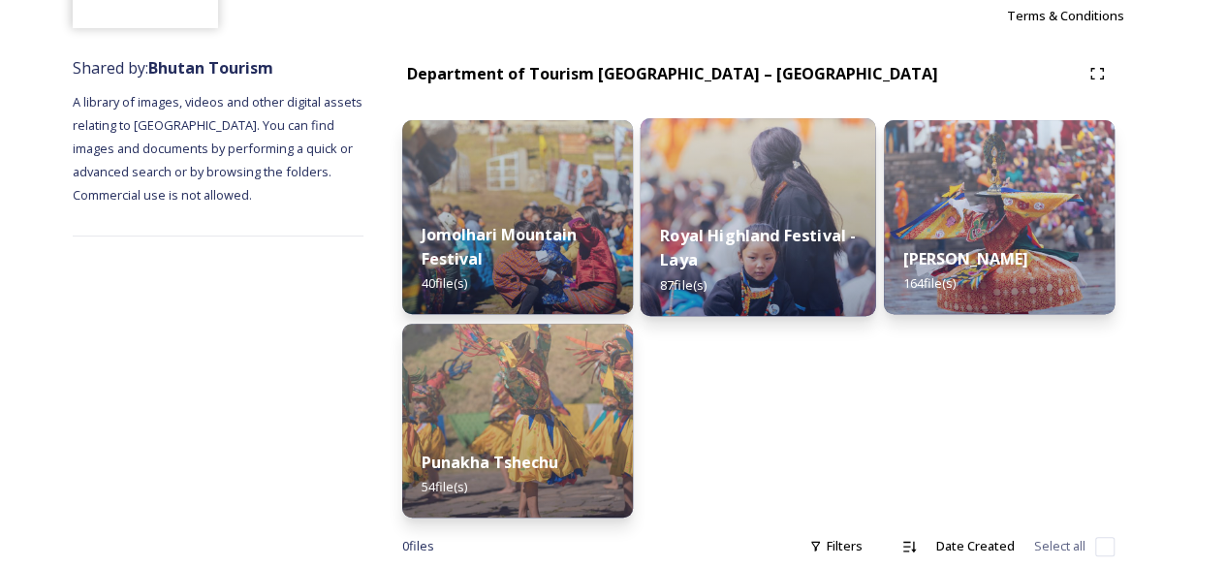
scroll to position [192, 0]
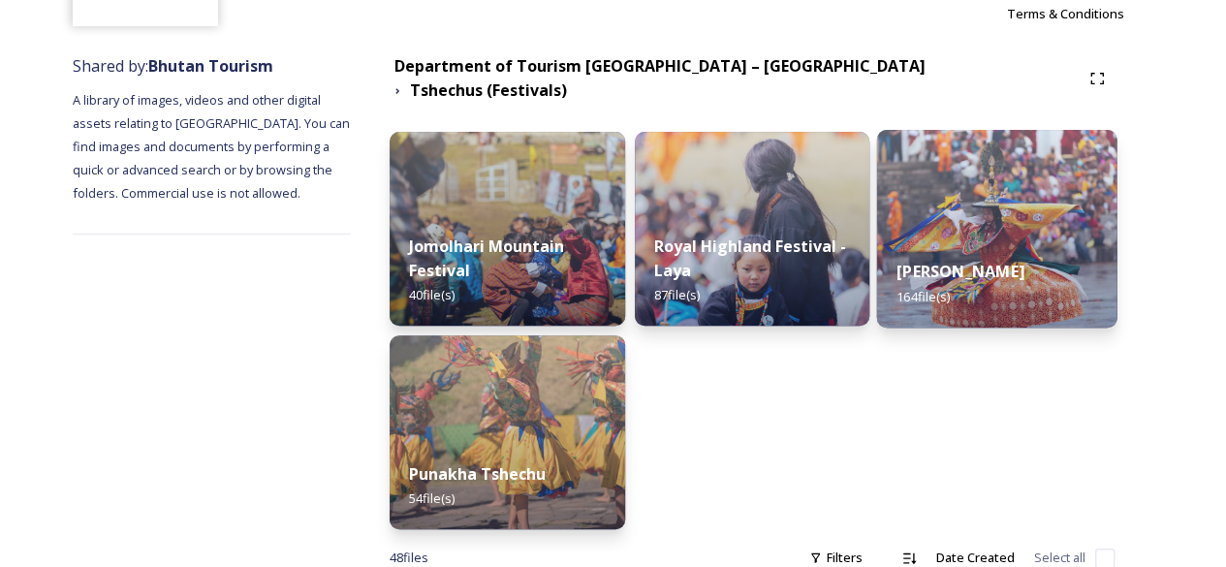
click at [958, 239] on div "Thimphu Tshechu 164 file(s)" at bounding box center [997, 283] width 240 height 88
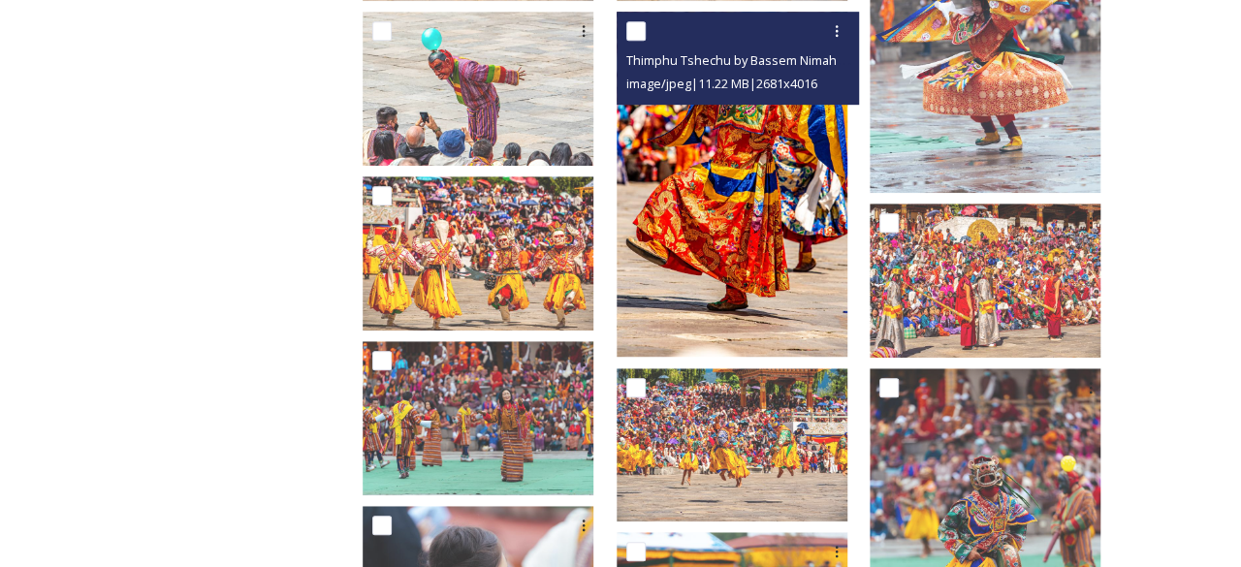
scroll to position [535, 0]
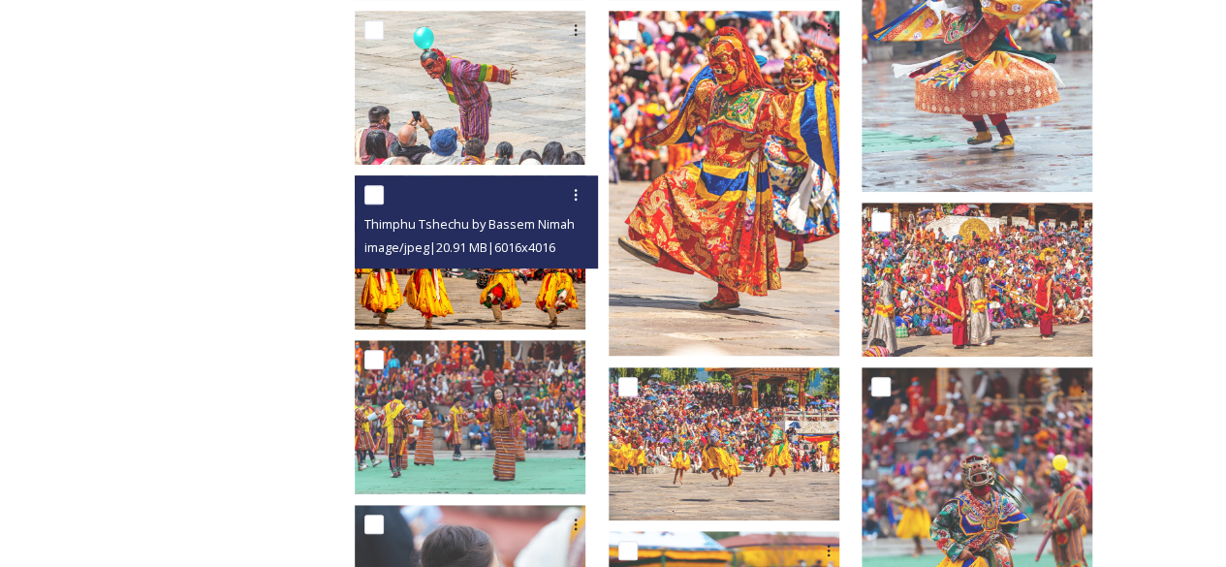
click at [518, 280] on img at bounding box center [470, 252] width 231 height 154
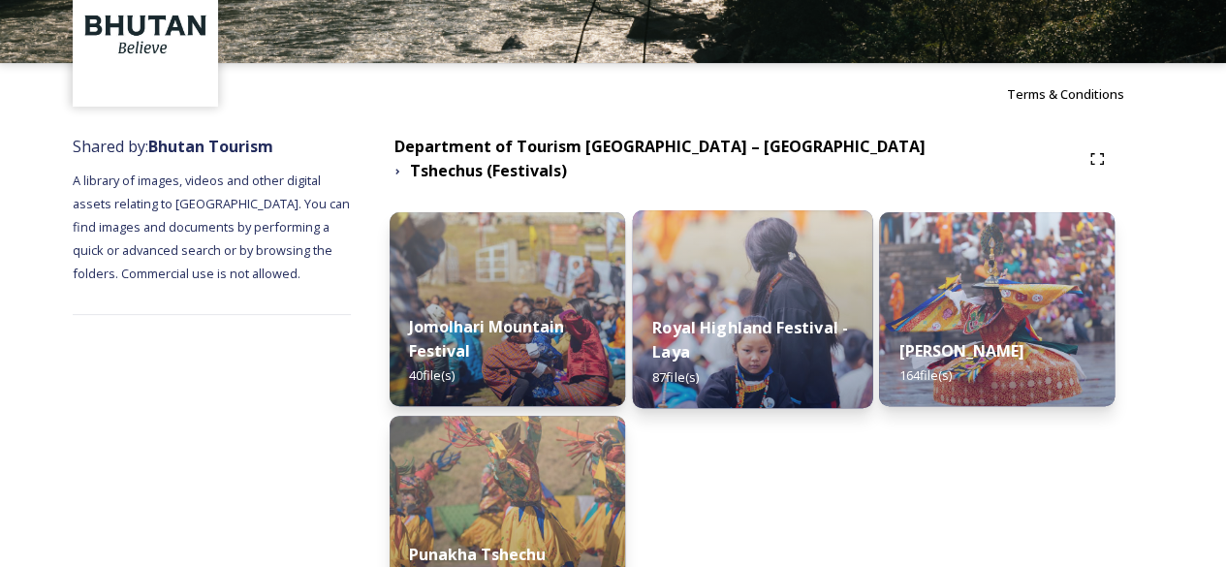
scroll to position [112, 0]
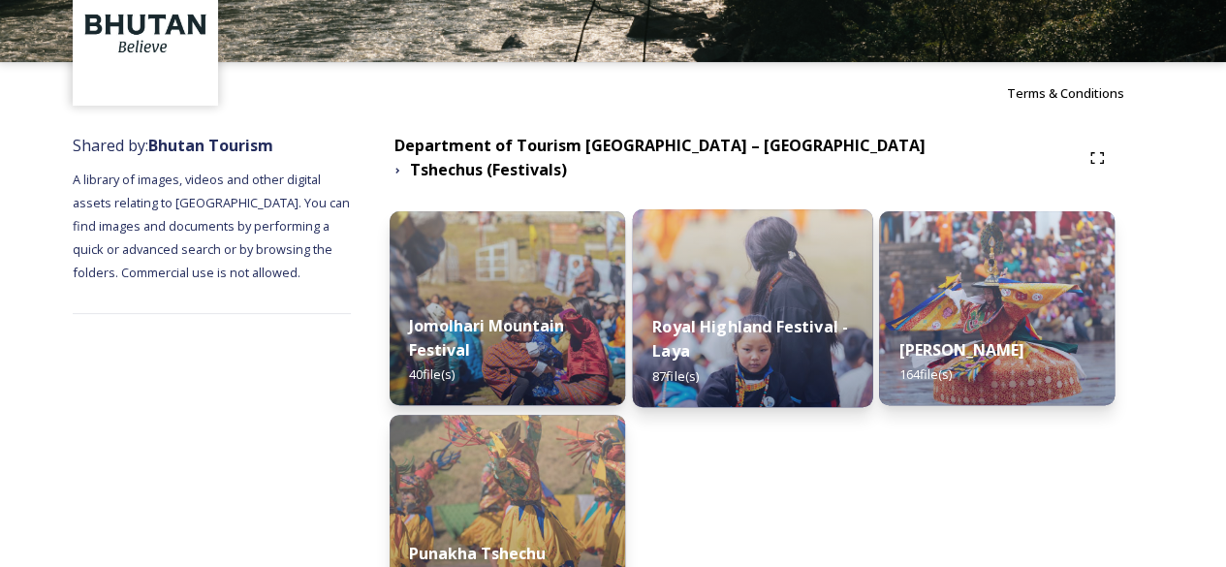
click at [712, 316] on strong "Royal Highland Festival - Laya" at bounding box center [750, 338] width 196 height 47
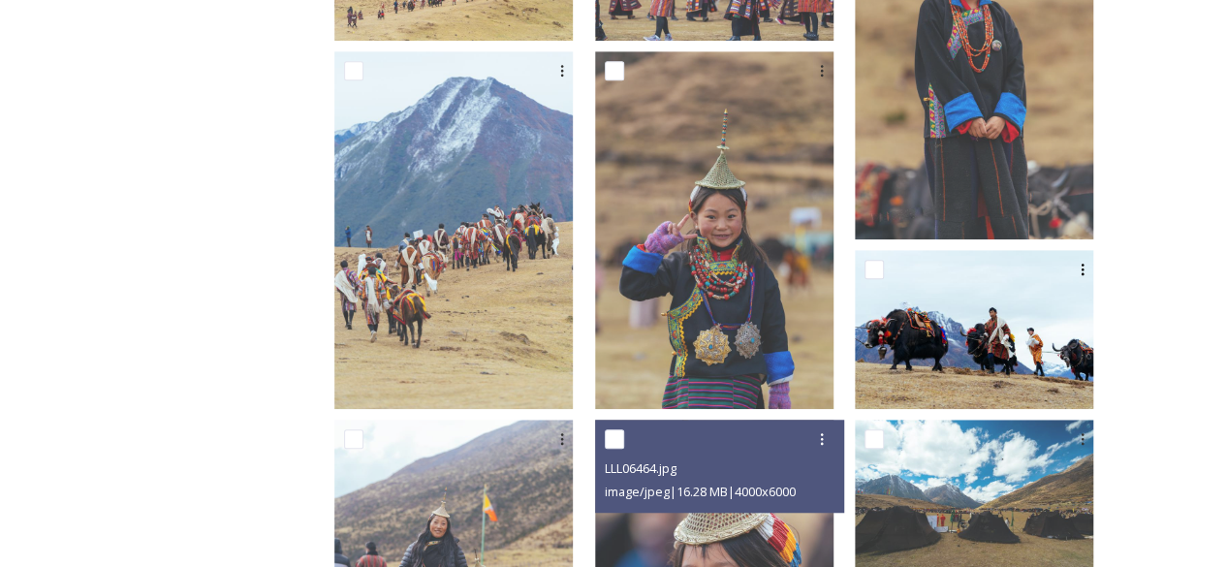
scroll to position [500, 0]
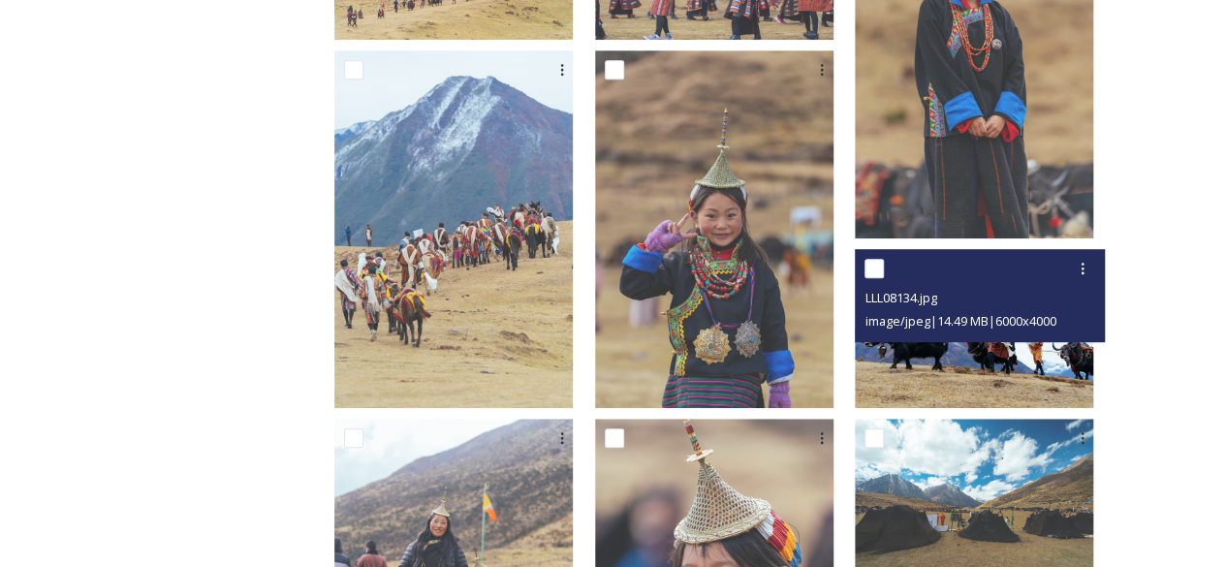
click at [939, 359] on img at bounding box center [974, 328] width 238 height 159
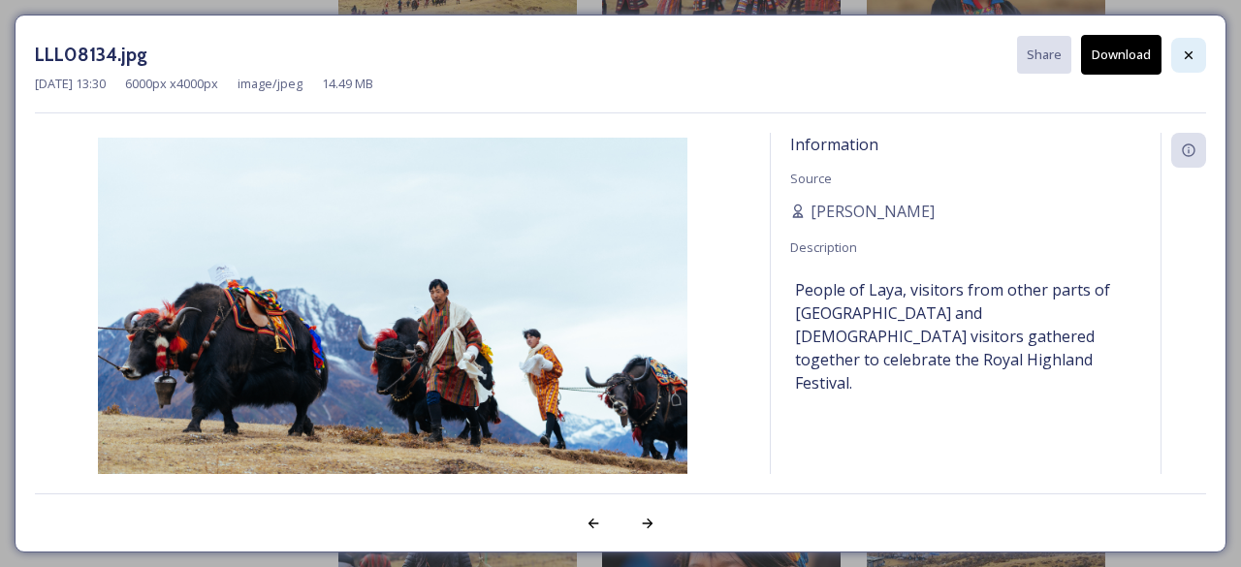
click at [1177, 44] on div at bounding box center [1188, 55] width 35 height 35
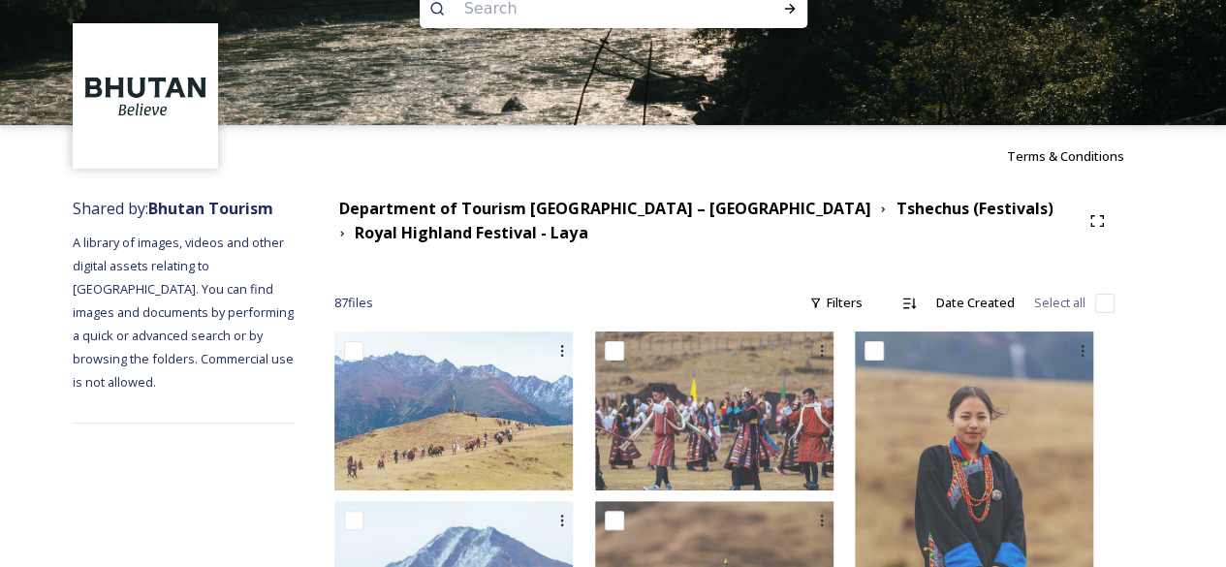
scroll to position [47, 0]
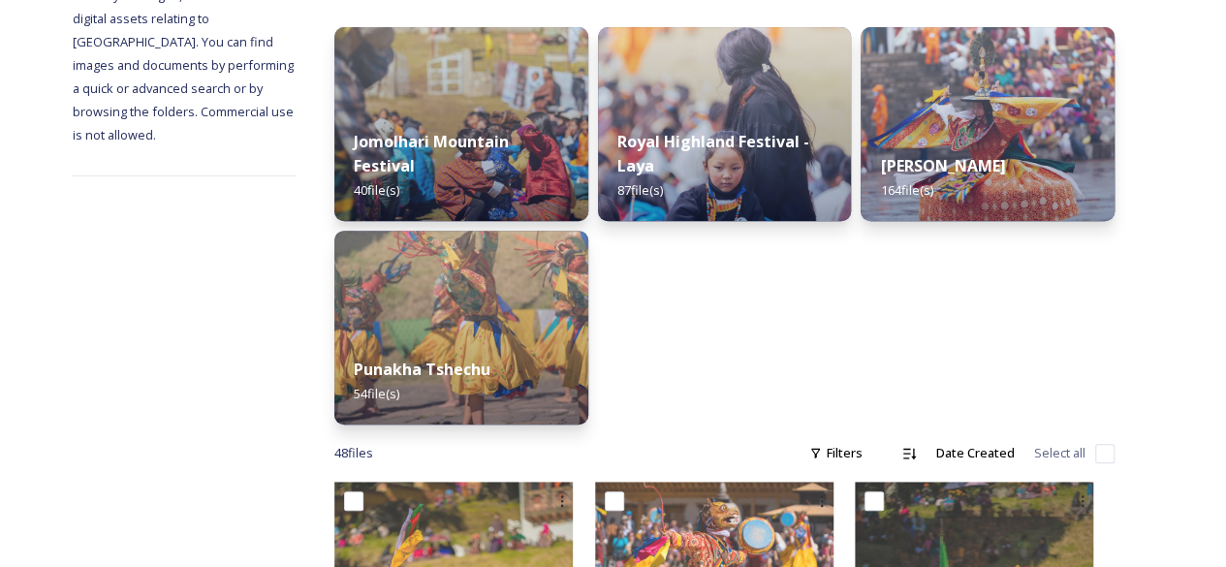
scroll to position [318, 0]
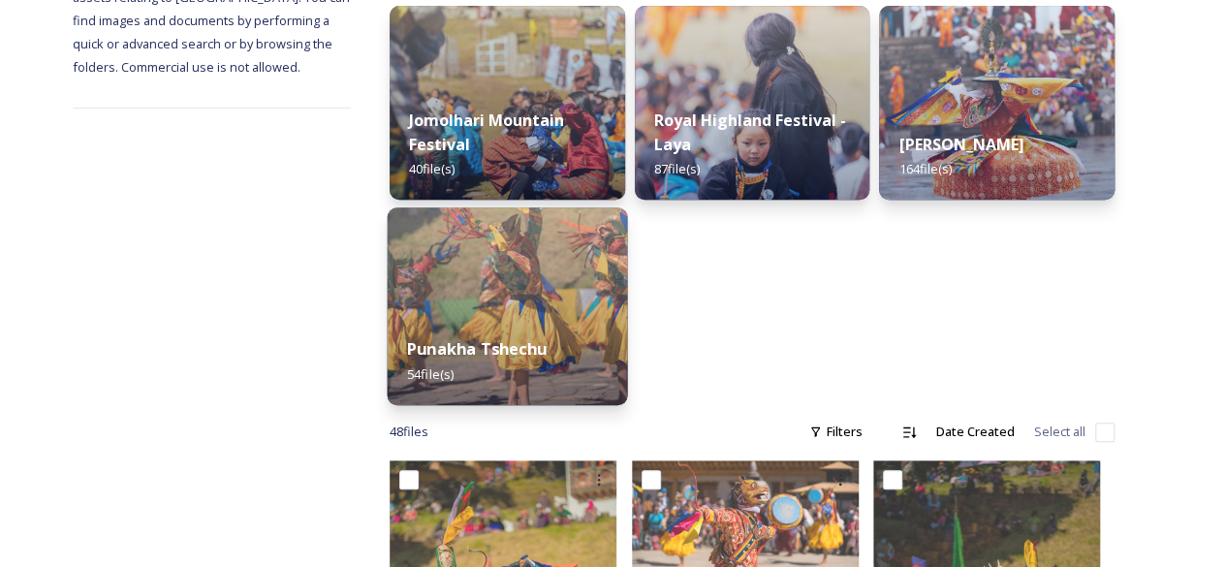
click at [531, 272] on img at bounding box center [508, 306] width 240 height 198
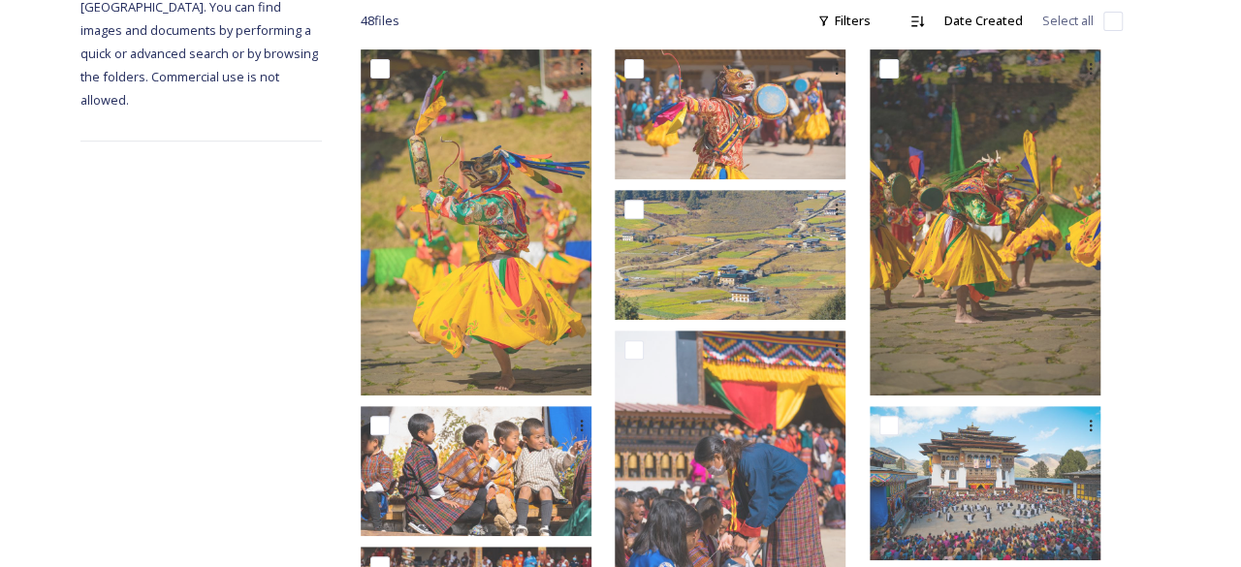
scroll to position [334, 0]
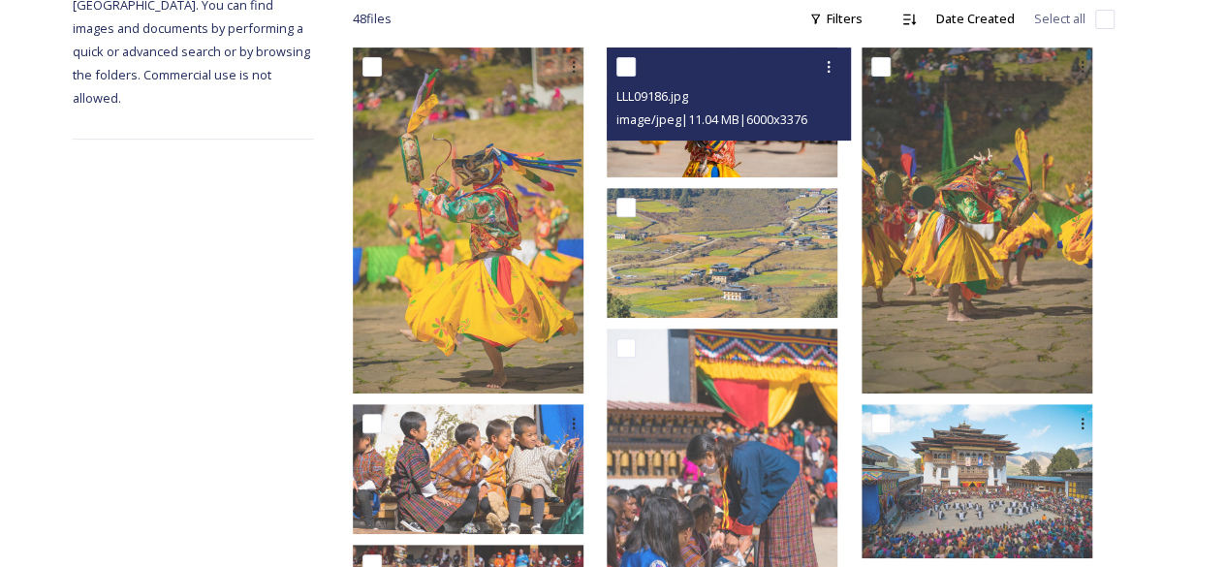
click at [704, 137] on div "LLL09186.jpg image/jpeg | 11.04 MB | 6000 x 3376" at bounding box center [728, 94] width 243 height 93
click at [706, 147] on img at bounding box center [722, 113] width 231 height 130
